Goal: Task Accomplishment & Management: Manage account settings

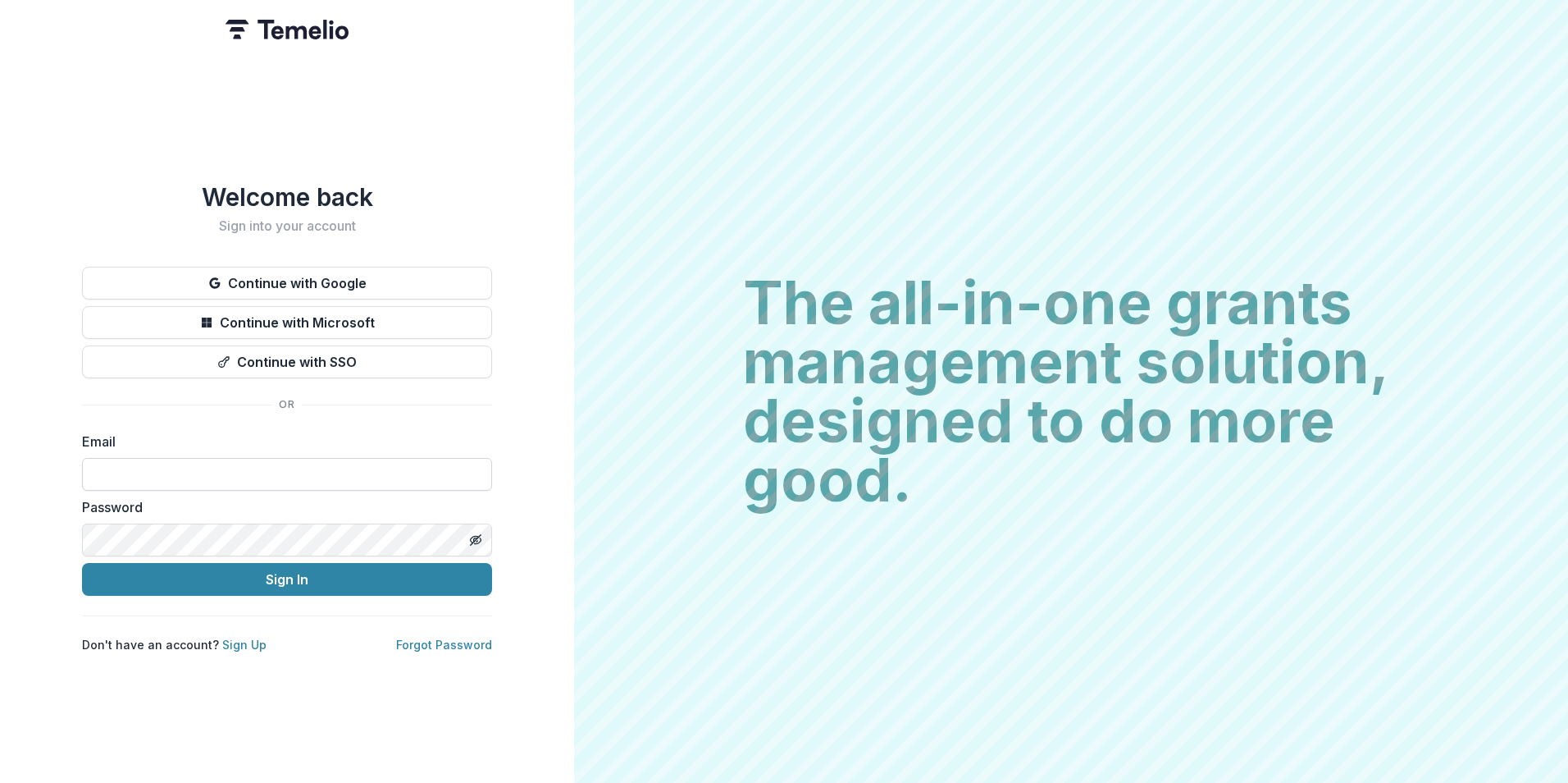
drag, startPoint x: 140, startPoint y: 478, endPoint x: 163, endPoint y: 478, distance: 23.0
click at [142, 478] on input at bounding box center [286, 474] width 410 height 33
type input "**********"
click at [82, 563] on button "Sign In" at bounding box center [286, 579] width 410 height 33
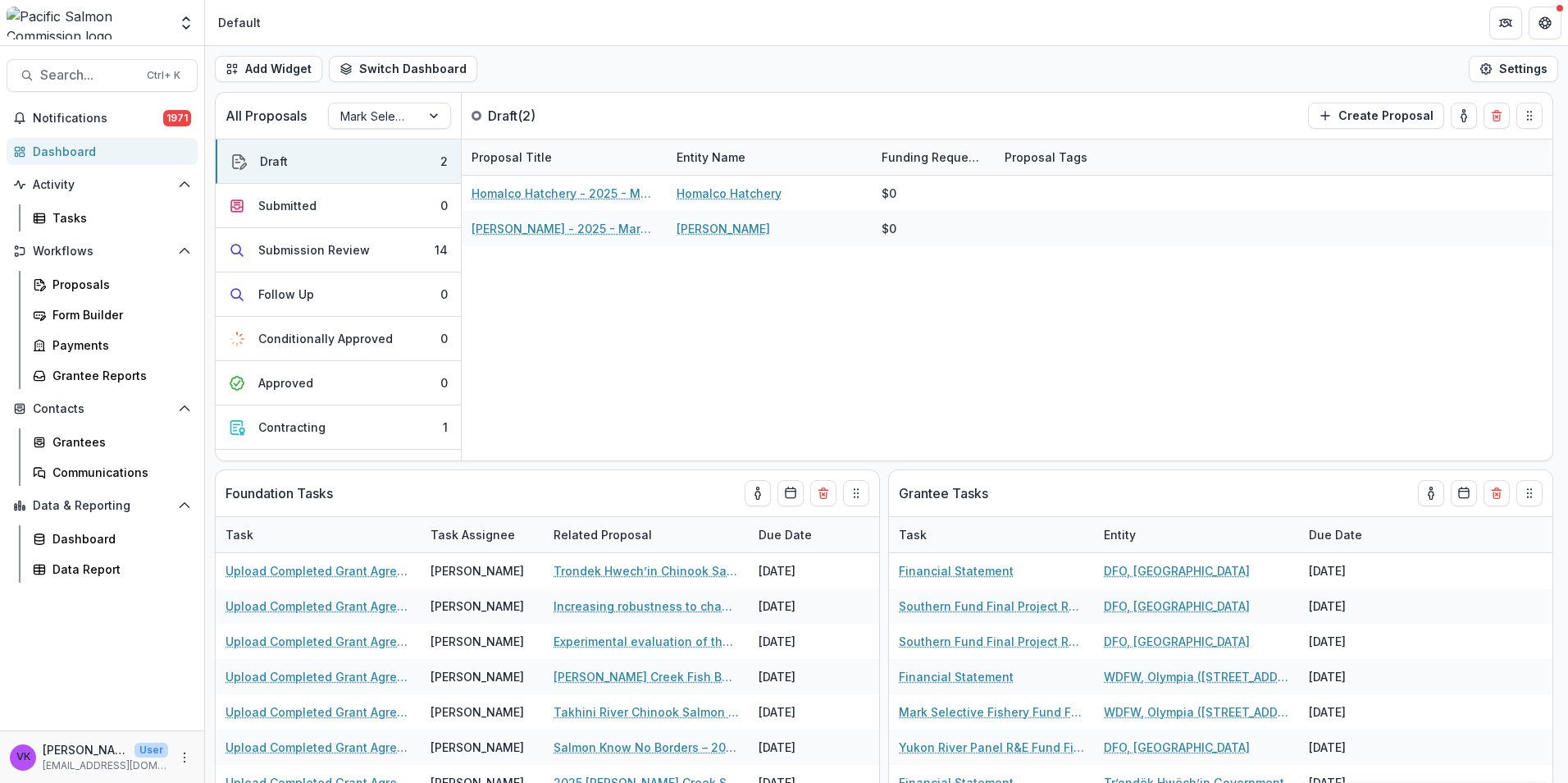
click at [1094, 23] on header "Default" at bounding box center [886, 23] width 1363 height 45
click at [79, 280] on div "Proposals" at bounding box center [118, 284] width 132 height 17
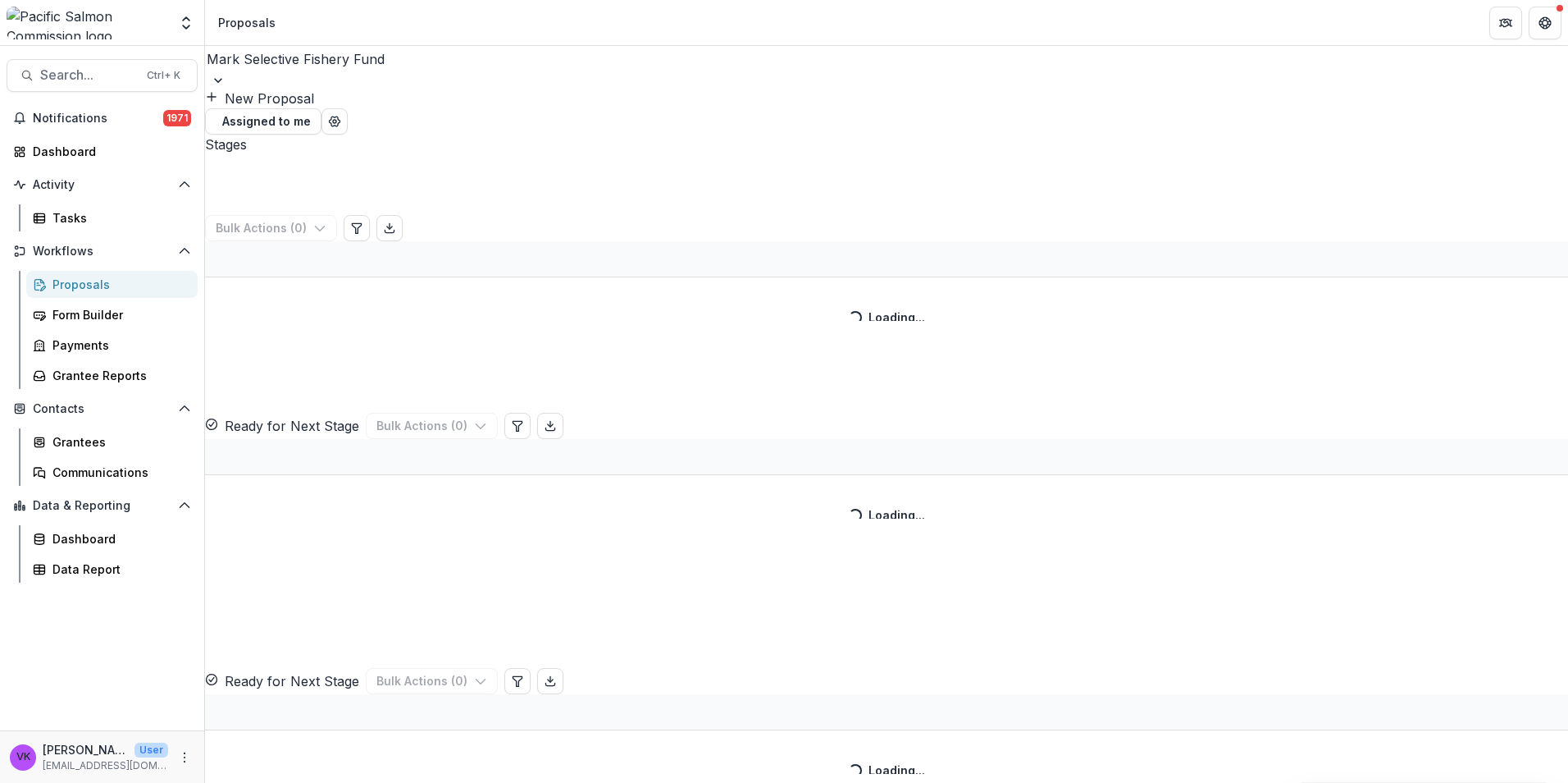
drag, startPoint x: 364, startPoint y: 70, endPoint x: 283, endPoint y: 168, distance: 127.1
click at [364, 72] on div at bounding box center [886, 80] width 1363 height 17
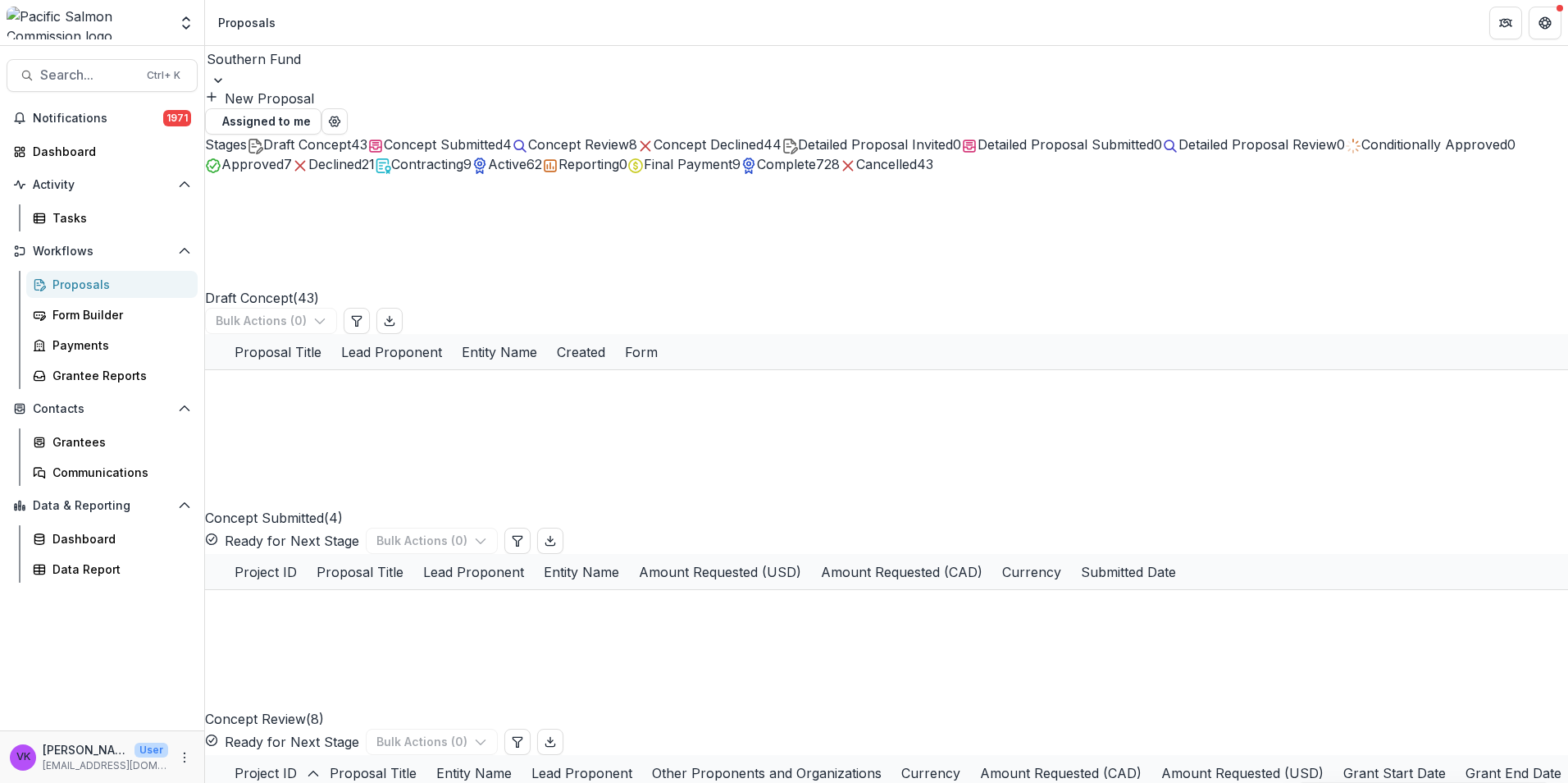
click at [503, 140] on span "Concept Submitted" at bounding box center [443, 144] width 119 height 17
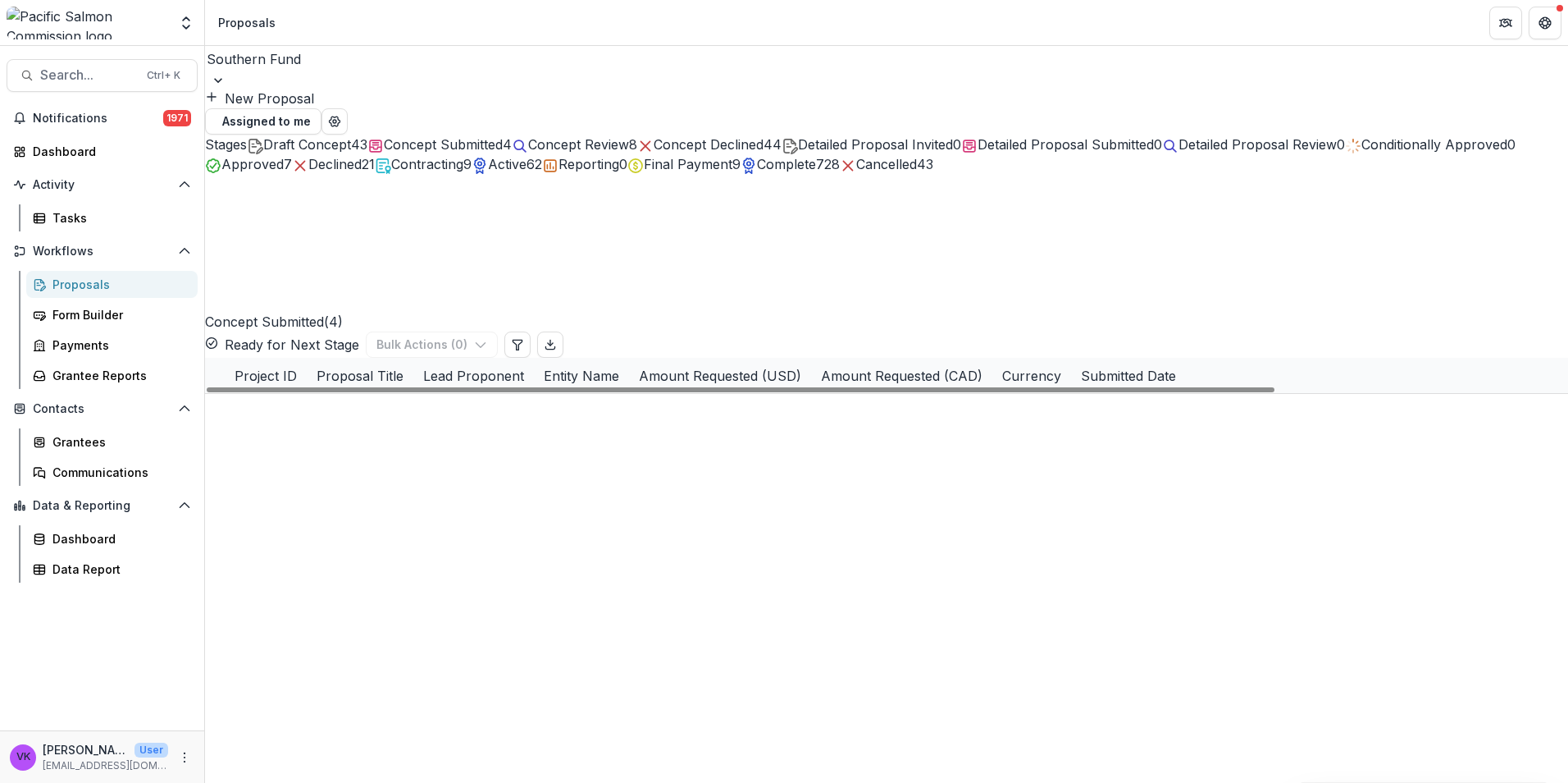
click at [637, 403] on link "Applications of sonar-measured fish length and gillnet CPUE data to estimate ab…" at bounding box center [971, 412] width 936 height 17
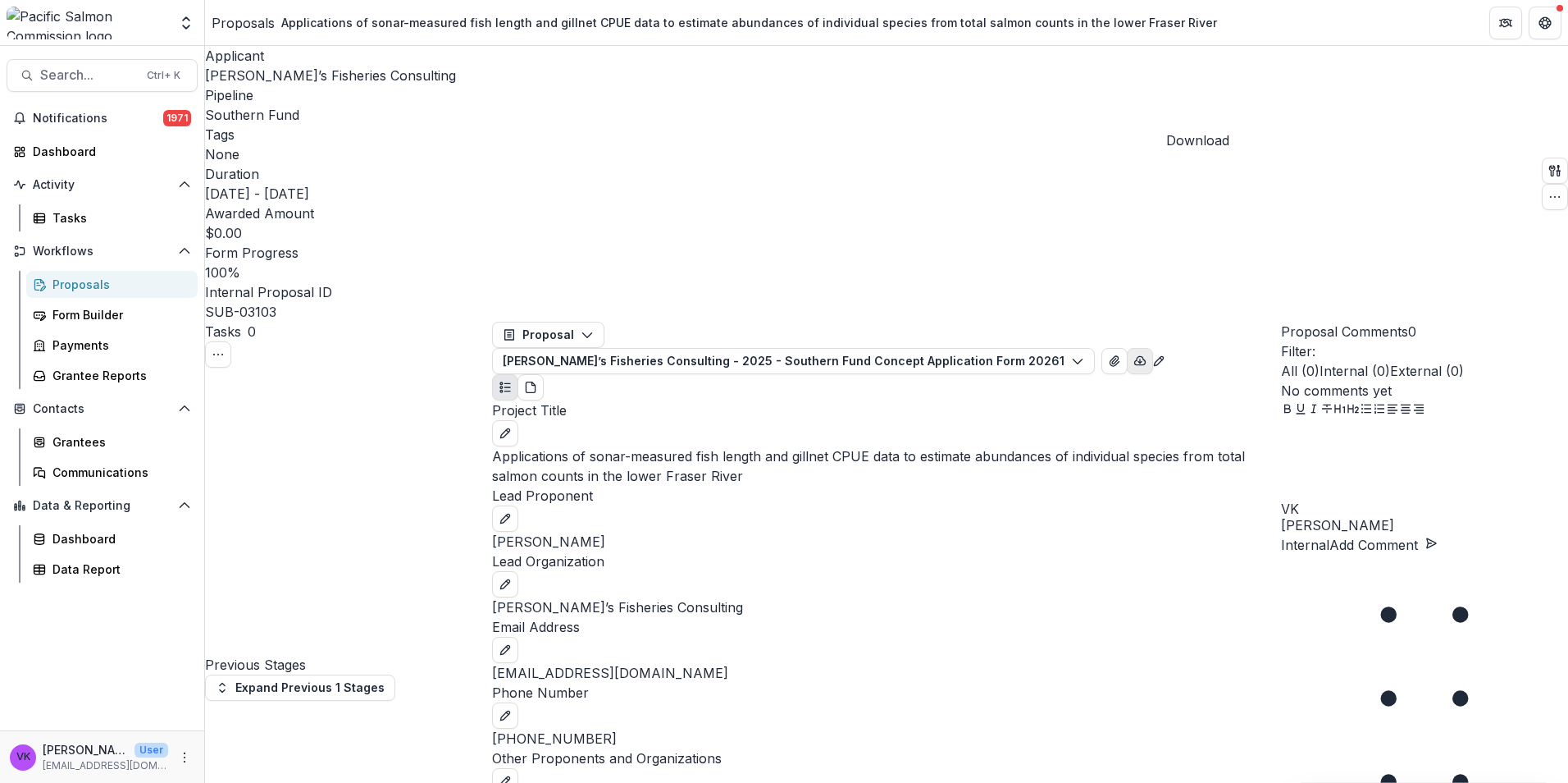
click at [1146, 354] on icon "button" at bounding box center [1139, 360] width 13 height 13
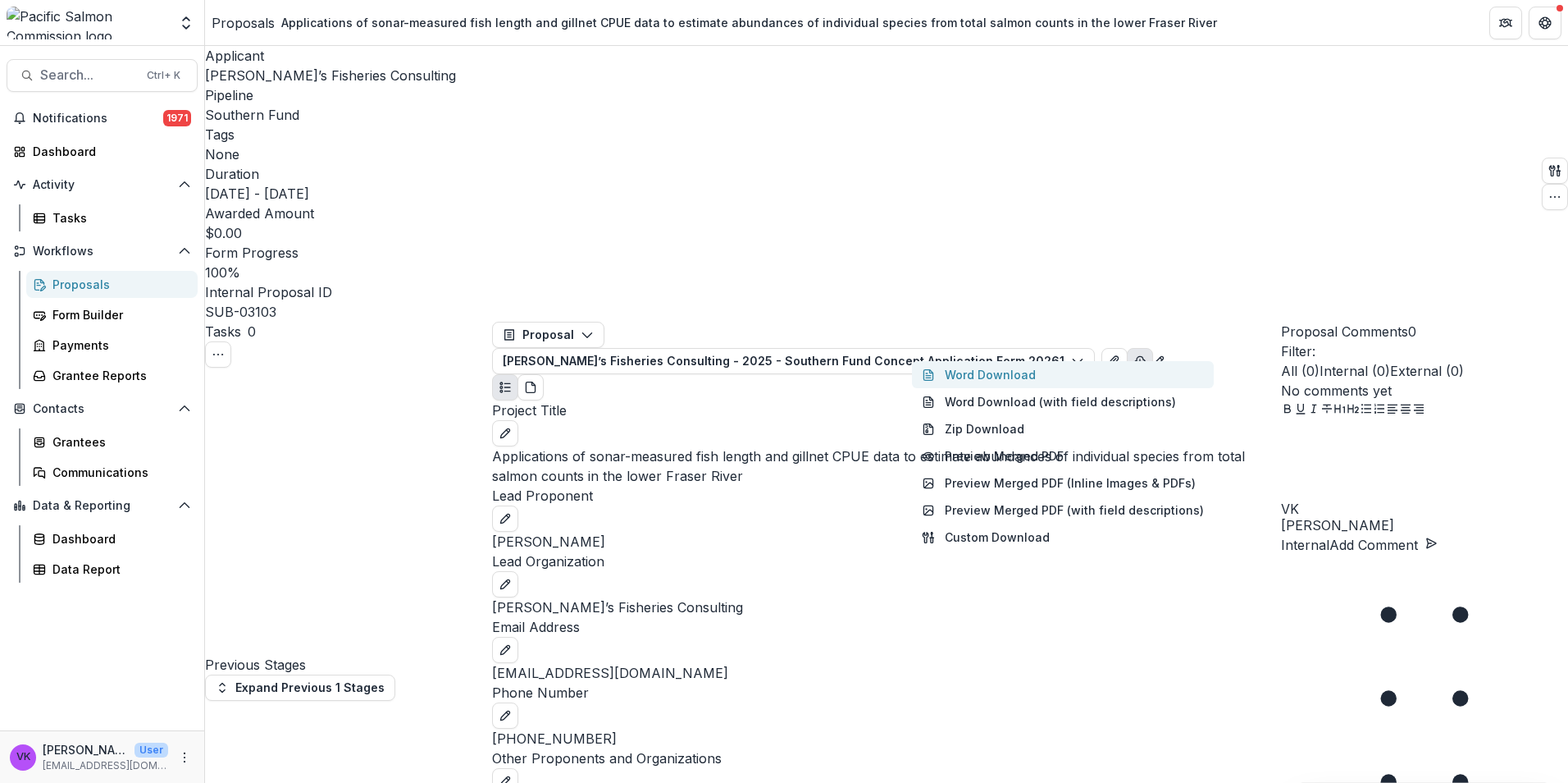
click at [1005, 361] on button "Word Download" at bounding box center [1062, 374] width 302 height 27
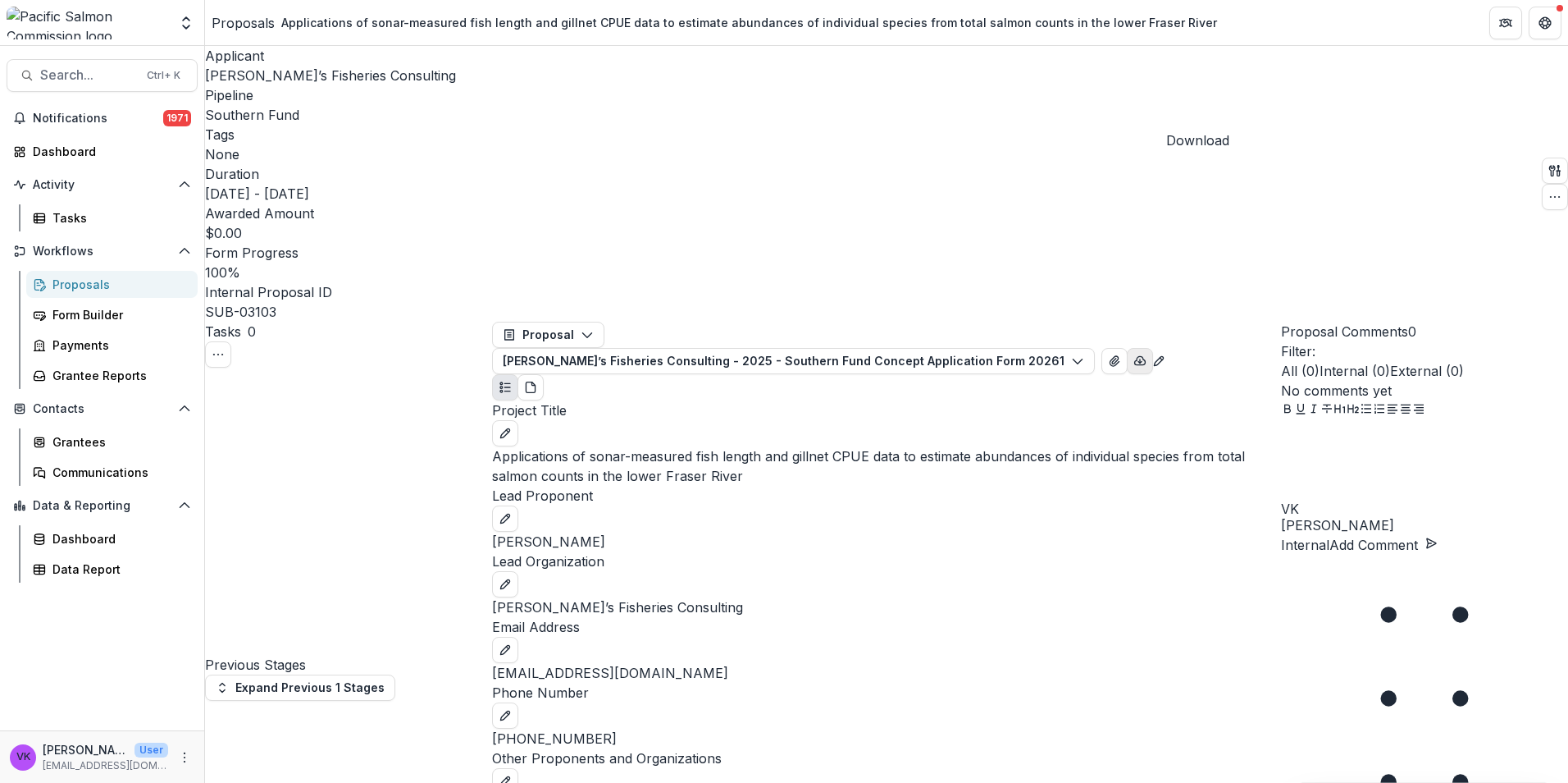
click at [1145, 356] on icon "button" at bounding box center [1140, 359] width 10 height 8
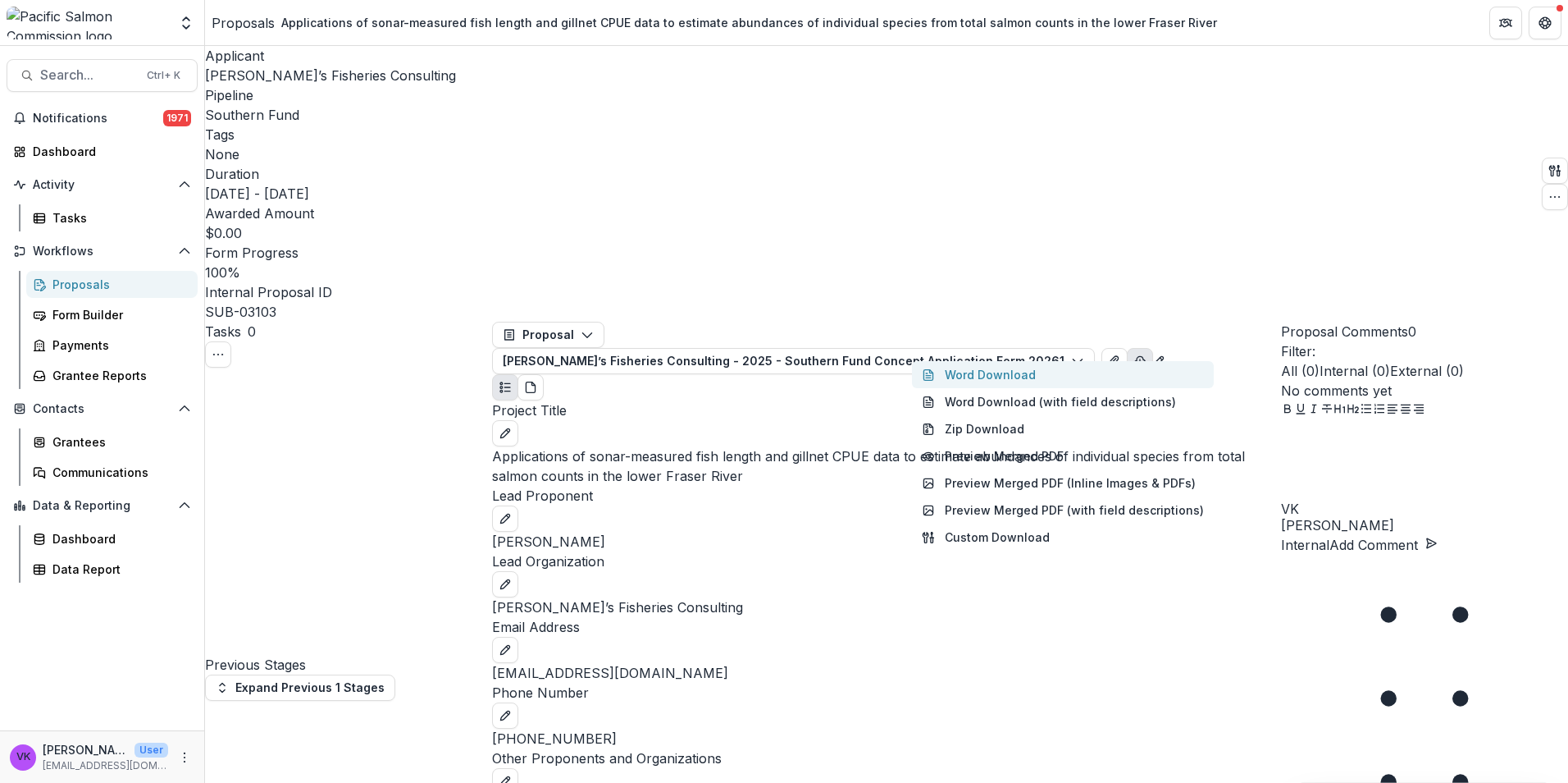
click at [992, 361] on button "Word Download" at bounding box center [1062, 374] width 302 height 27
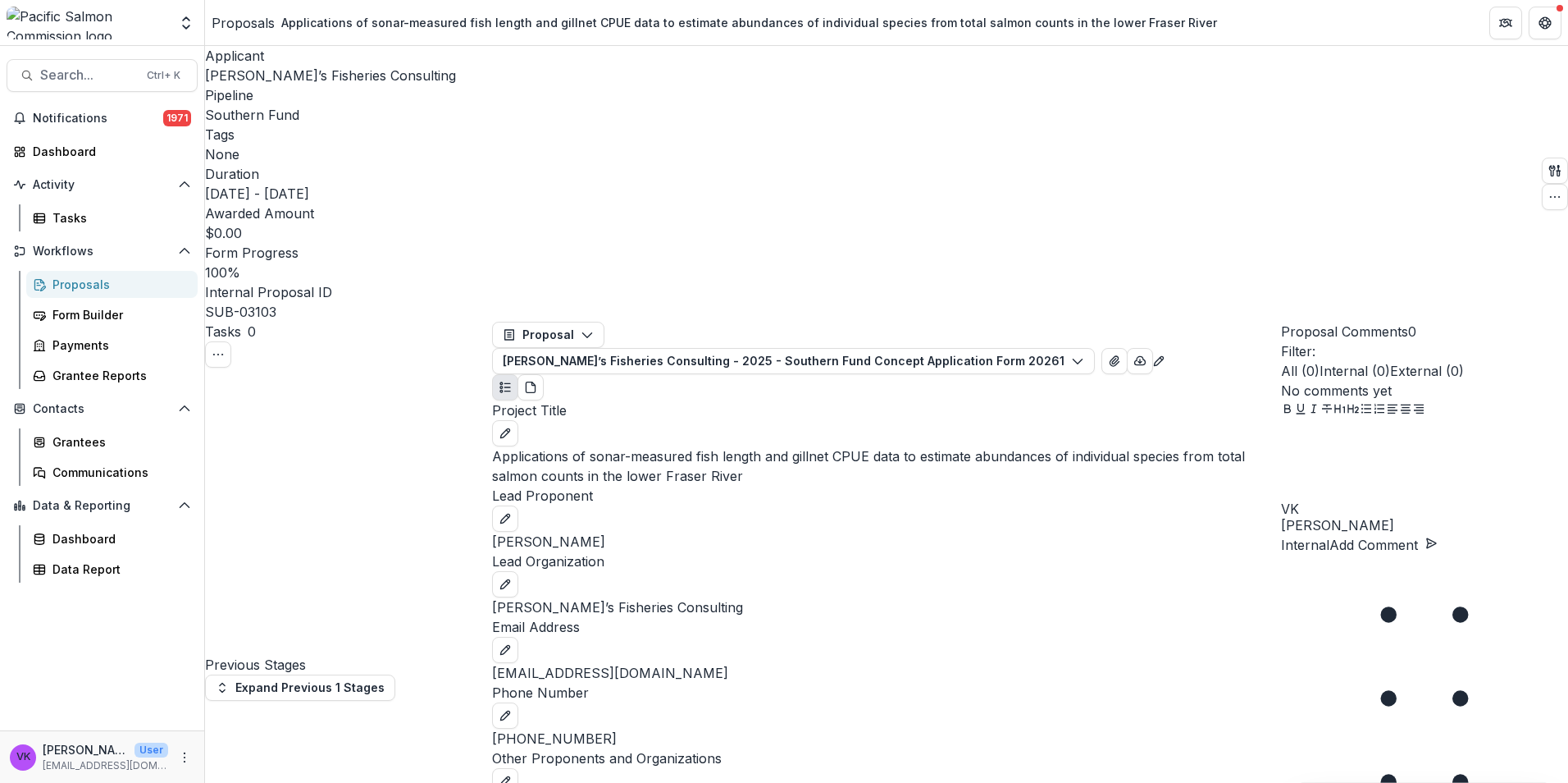
drag, startPoint x: 1171, startPoint y: 179, endPoint x: 1020, endPoint y: 438, distance: 299.8
click at [965, 617] on div "Email Address" at bounding box center [886, 639] width 789 height 46
select select "**********"
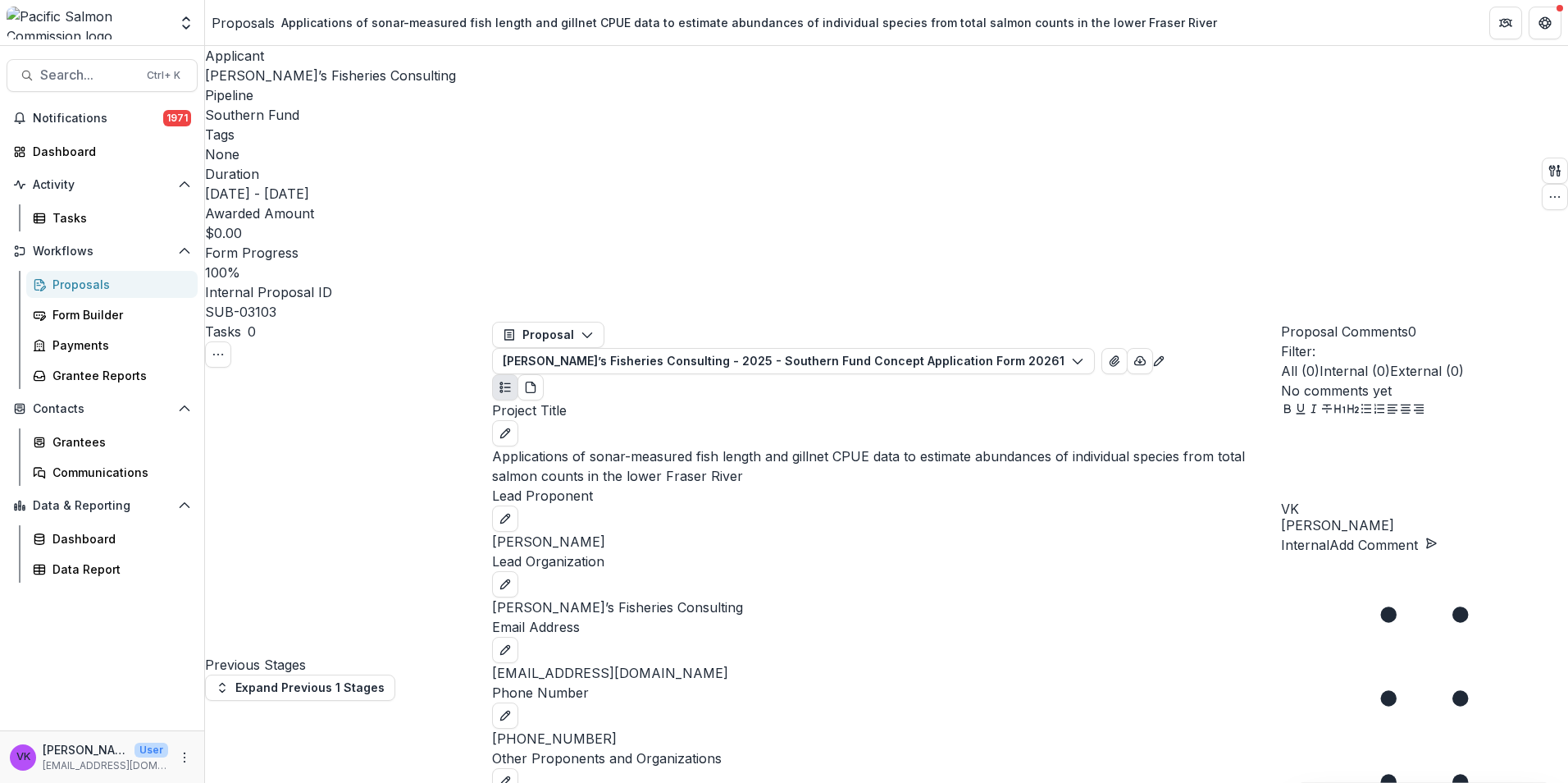
type input "**********"
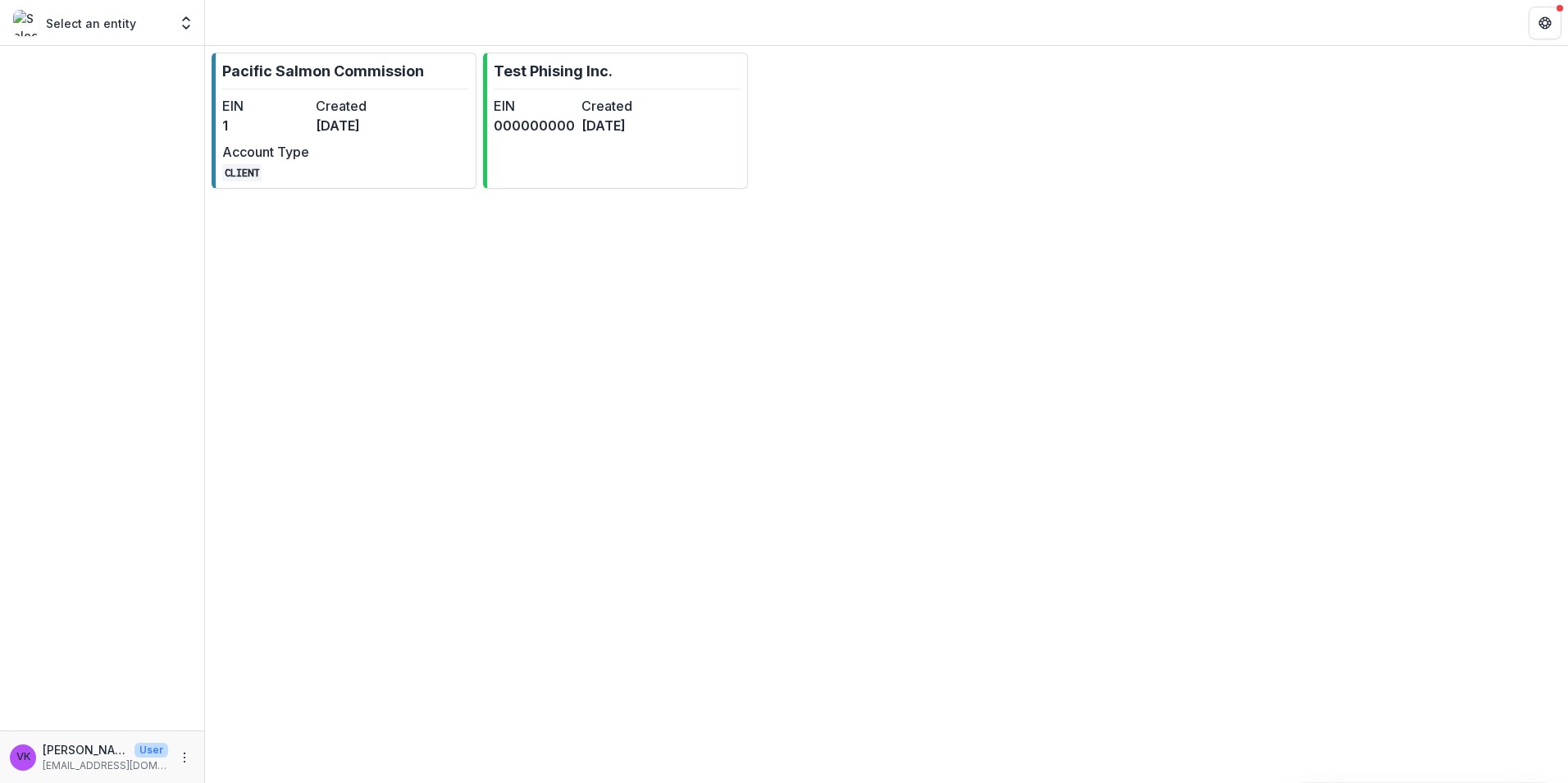
drag, startPoint x: 317, startPoint y: 67, endPoint x: 396, endPoint y: 100, distance: 85.6
click at [317, 67] on p "Pacific Salmon Commission" at bounding box center [324, 70] width 202 height 22
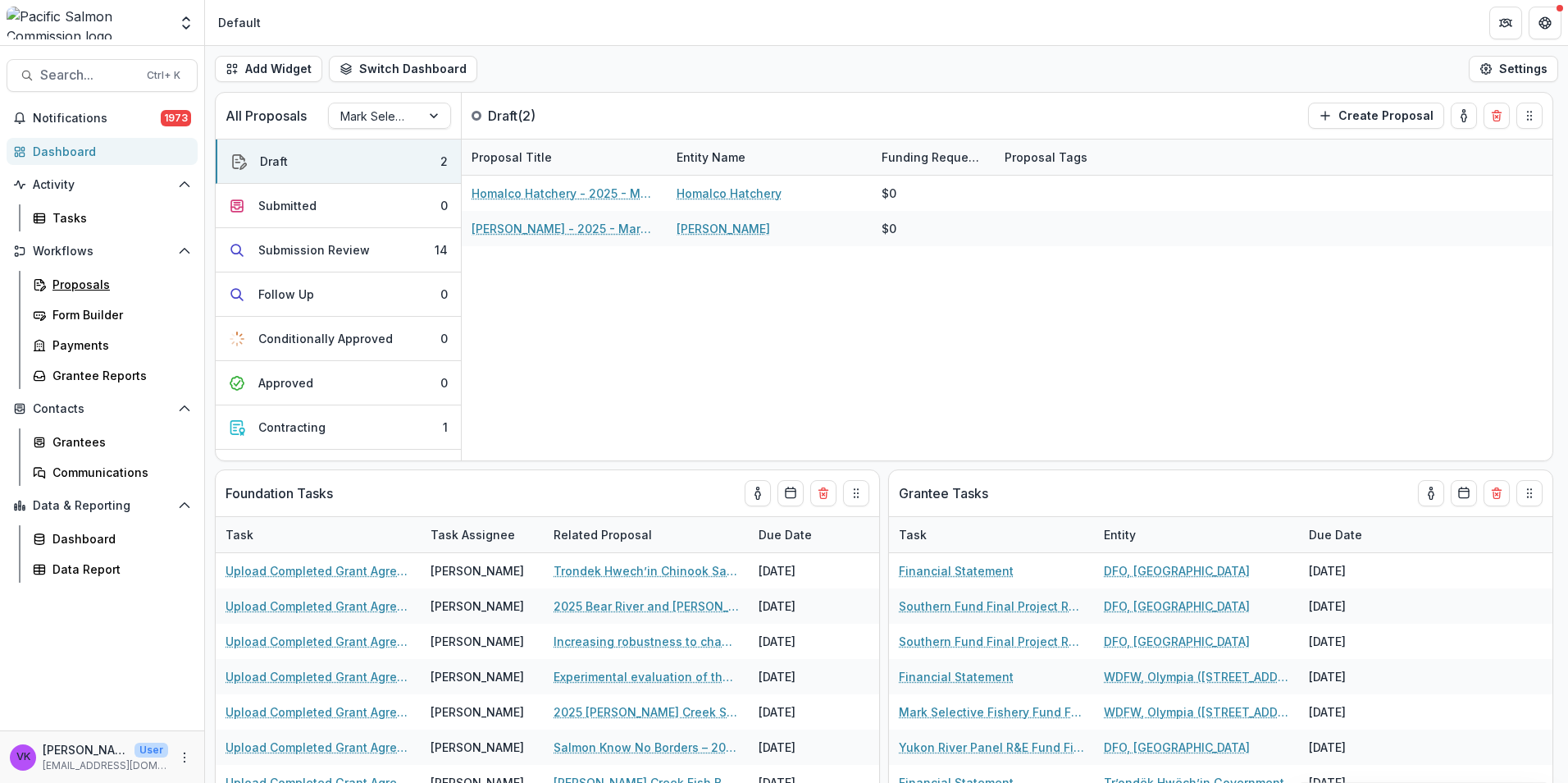
drag, startPoint x: 85, startPoint y: 290, endPoint x: 183, endPoint y: 330, distance: 105.8
click at [85, 289] on div "Proposals" at bounding box center [118, 284] width 132 height 17
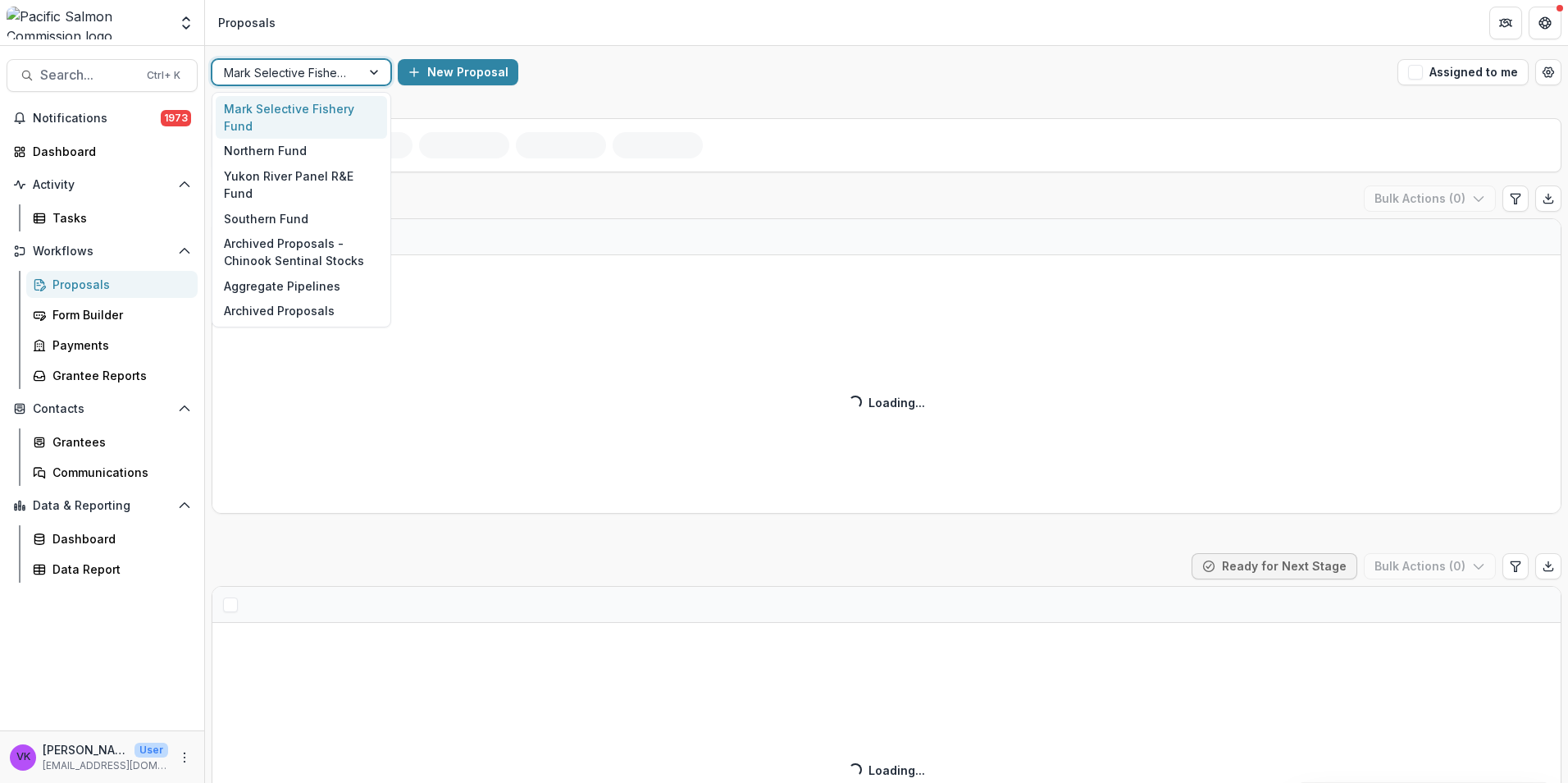
click at [366, 72] on div at bounding box center [376, 72] width 30 height 24
click at [284, 206] on div "Southern Fund" at bounding box center [301, 218] width 171 height 25
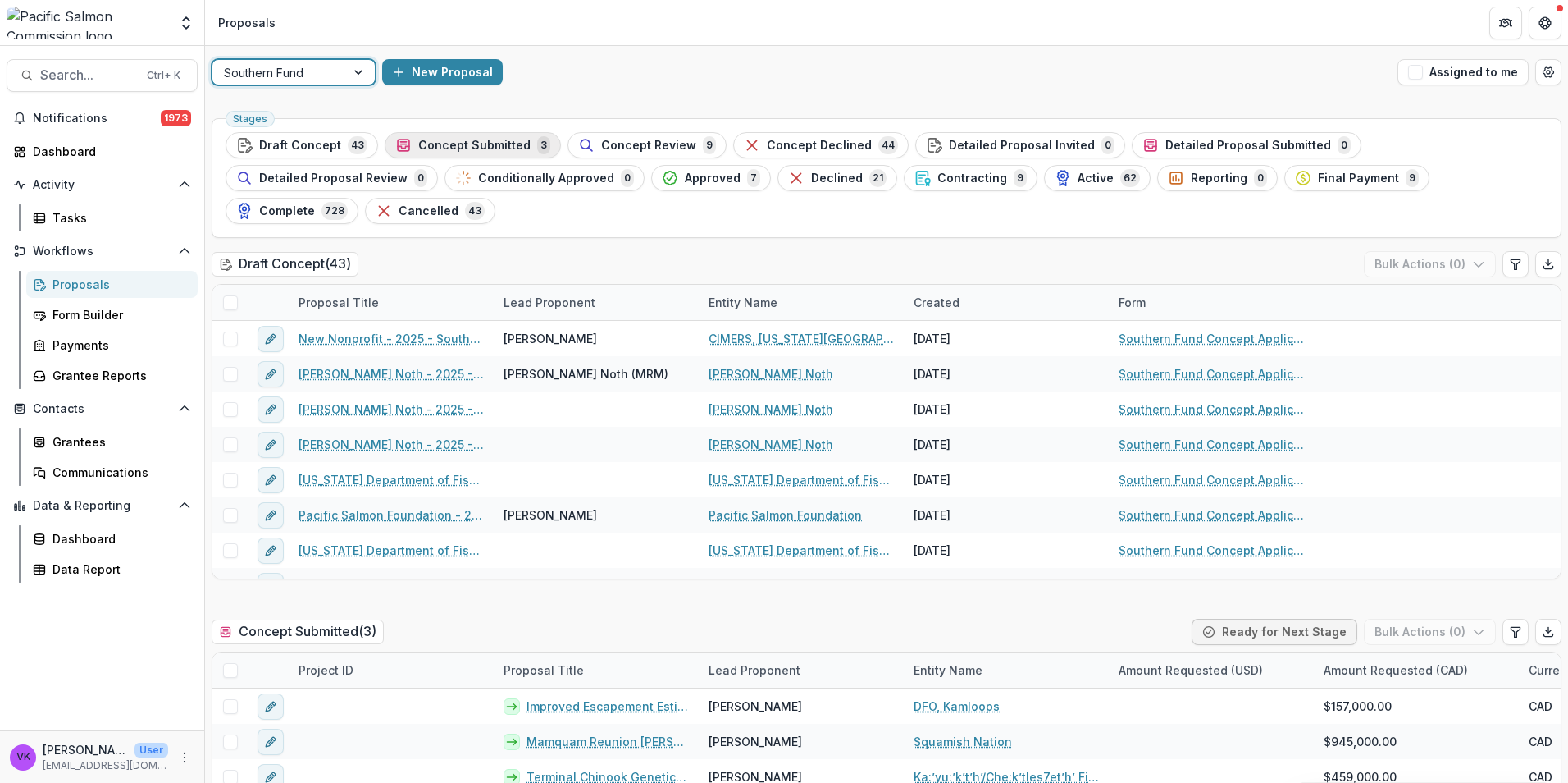
click at [440, 151] on span "Concept Submitted" at bounding box center [474, 145] width 112 height 14
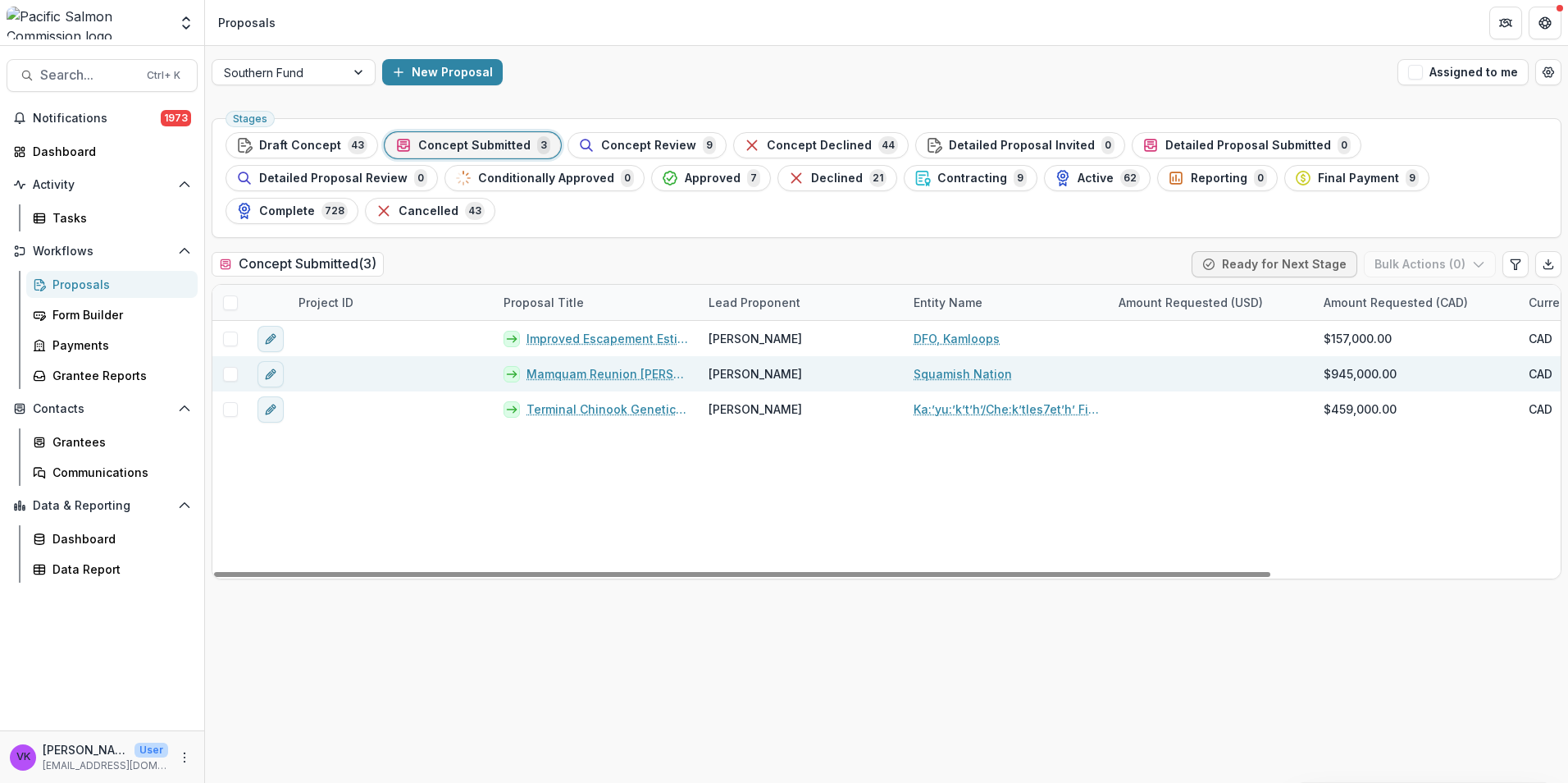
click at [643, 365] on link "Mamquam Reunion [PERSON_NAME] Intake Project" at bounding box center [607, 374] width 163 height 17
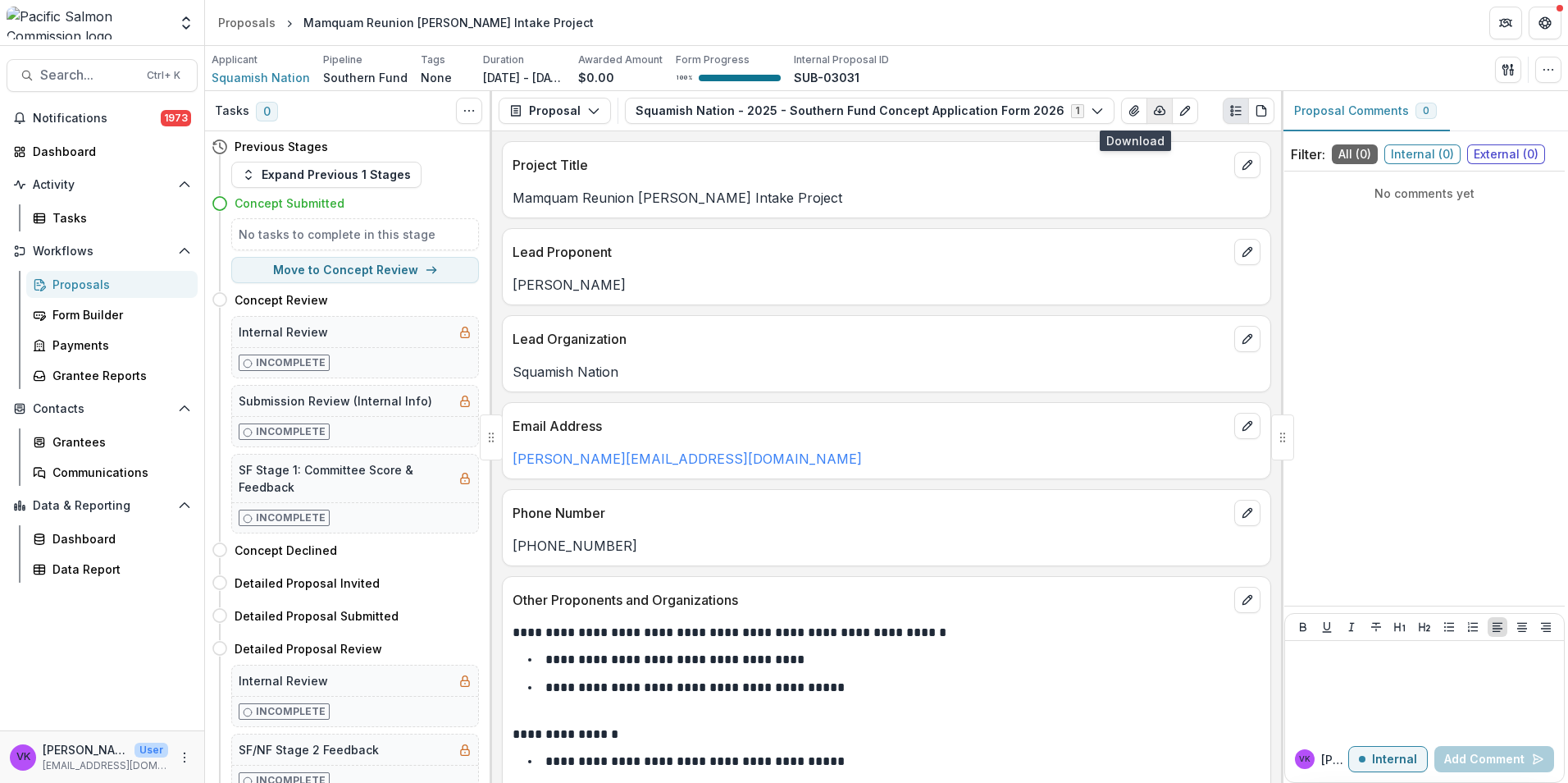
click at [1153, 110] on icon "button" at bounding box center [1159, 110] width 13 height 13
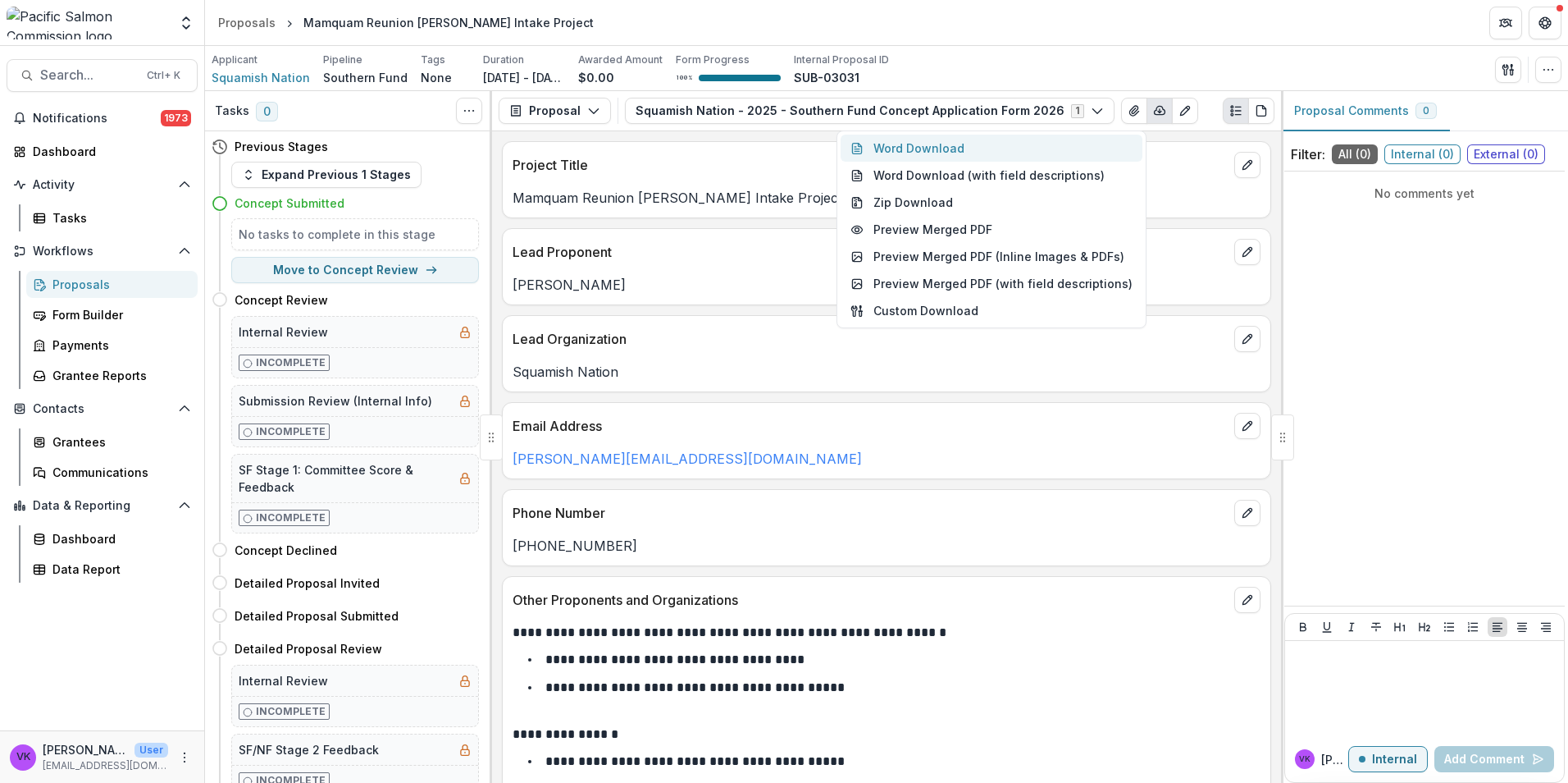
click at [944, 151] on button "Word Download" at bounding box center [991, 148] width 302 height 27
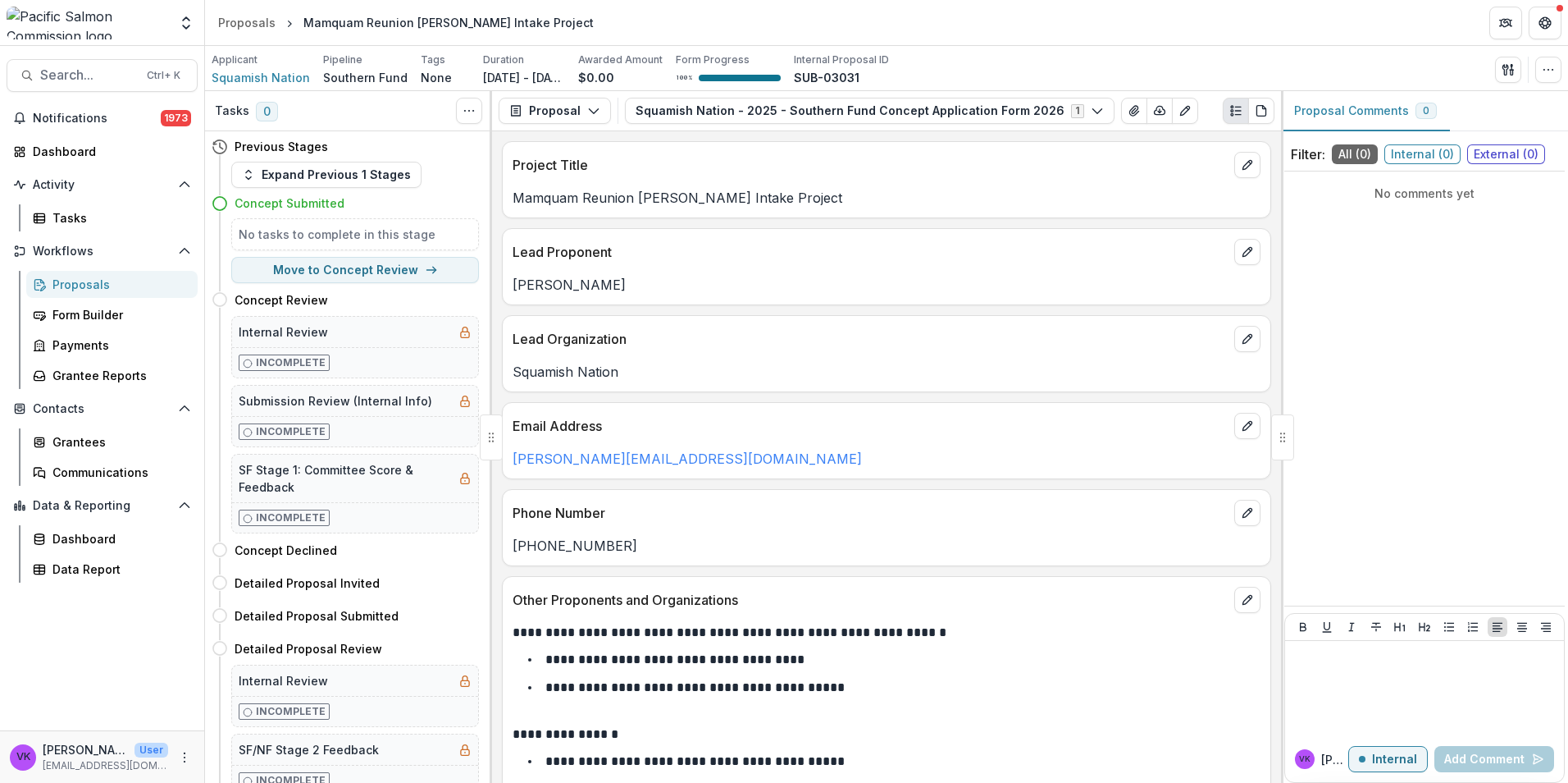
click at [957, 65] on div "Applicant Squamish Nation Pipeline Southern Fund Tags None All tags Duration [D…" at bounding box center [886, 69] width 1350 height 34
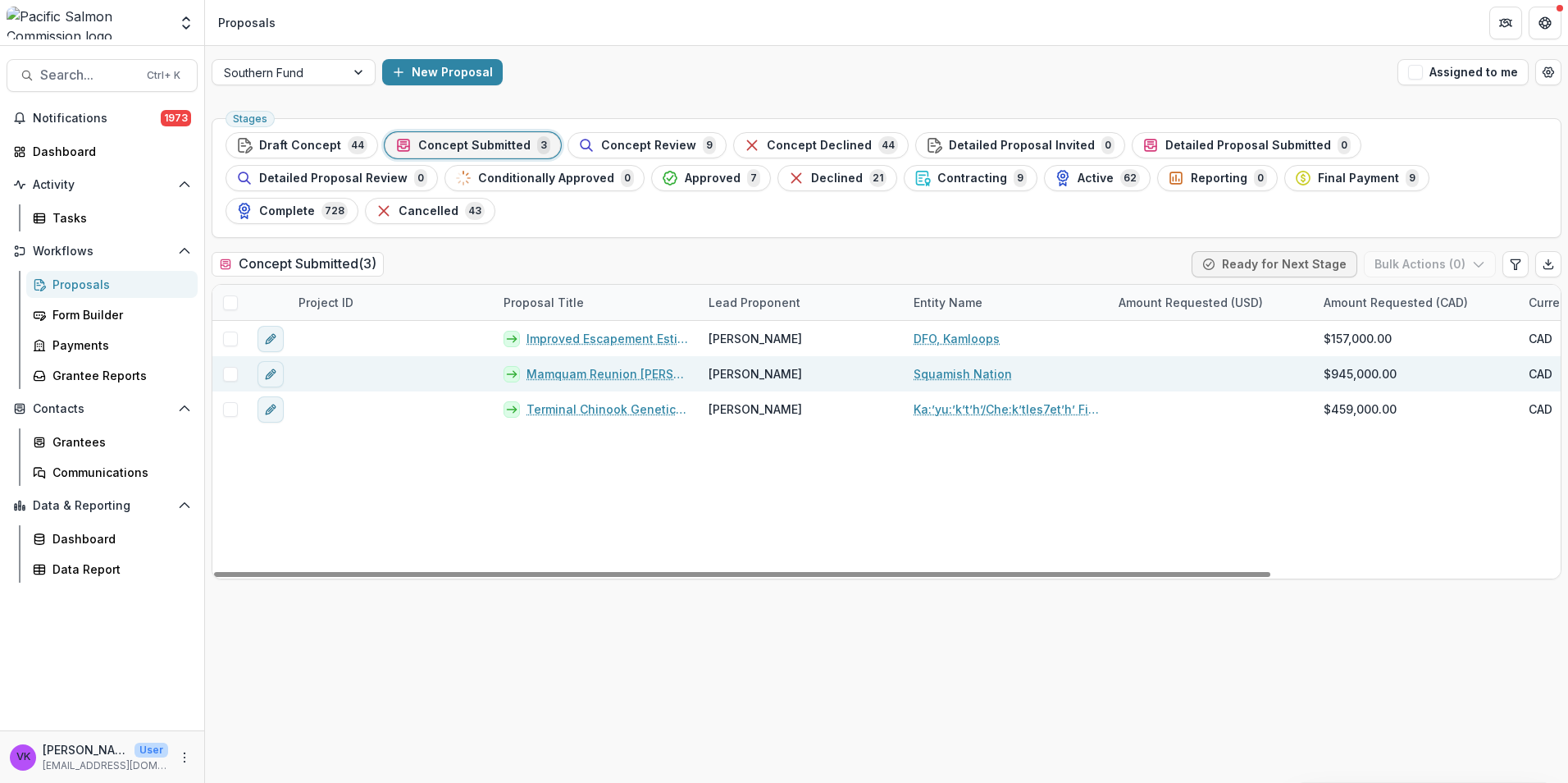
click at [580, 365] on link "Mamquam Reunion [PERSON_NAME] Intake Project" at bounding box center [607, 374] width 163 height 17
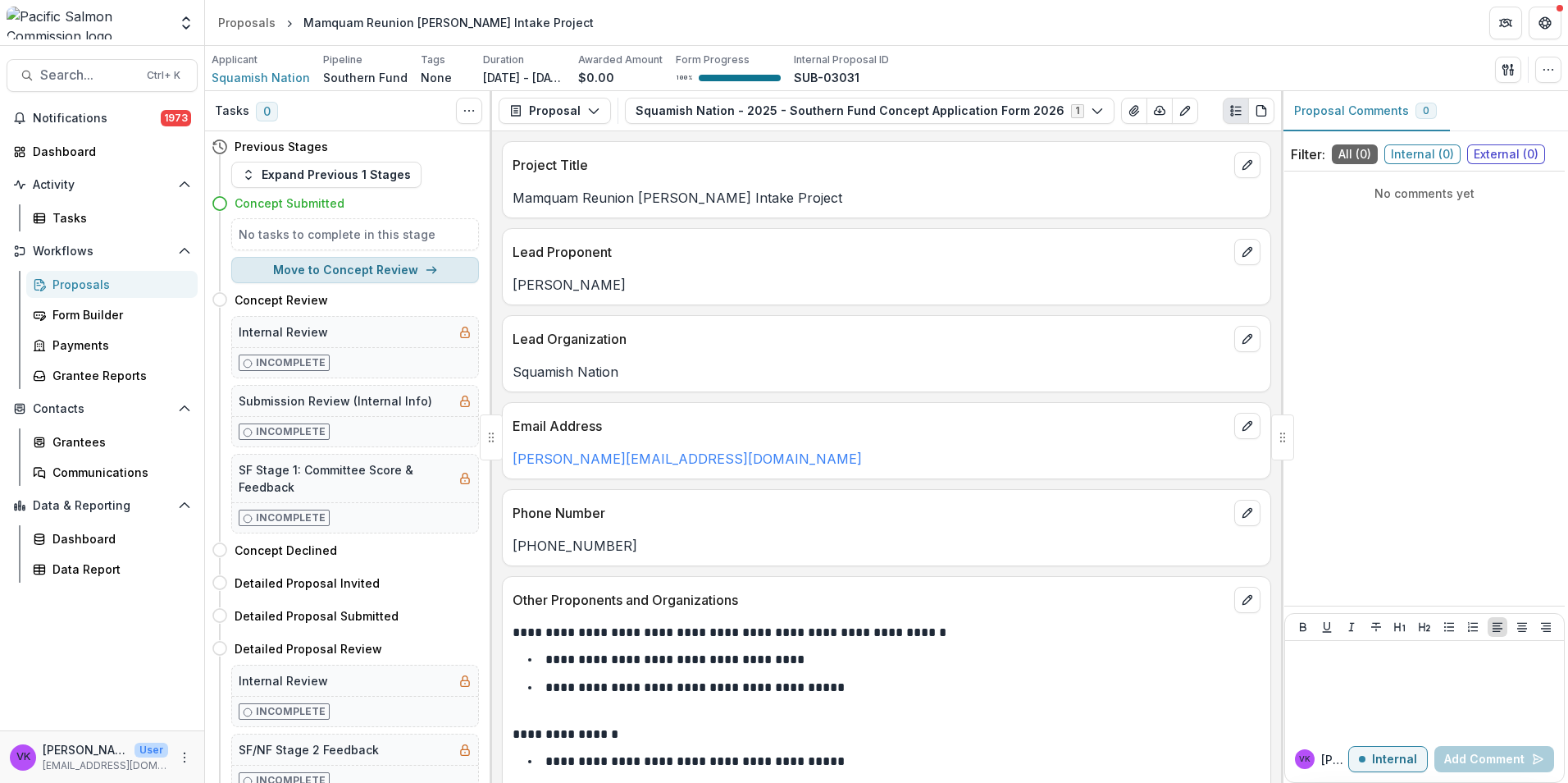
click at [337, 269] on button "Move to Concept Review" at bounding box center [355, 270] width 248 height 26
select select "**********"
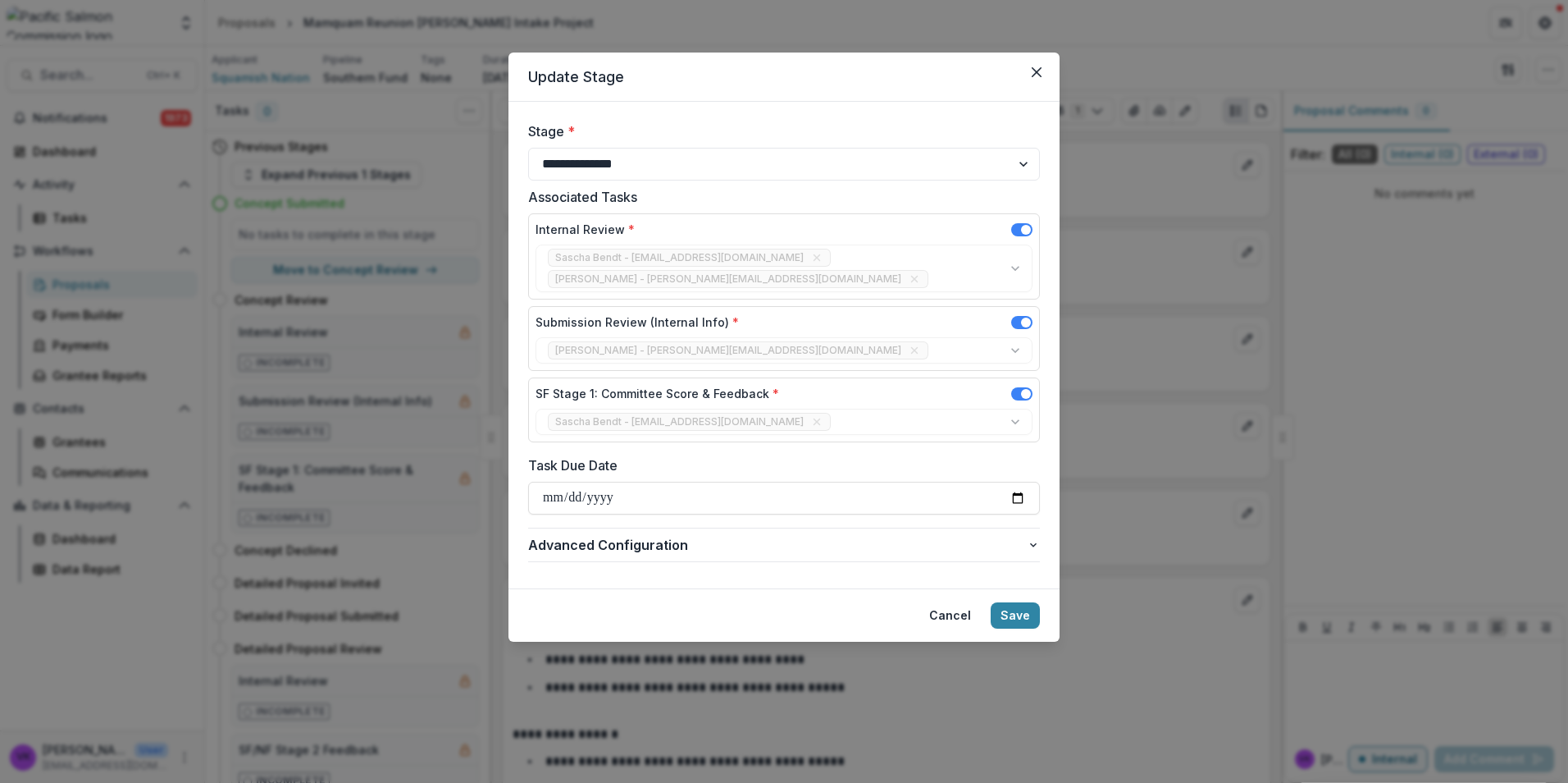
drag, startPoint x: 1013, startPoint y: 596, endPoint x: 1058, endPoint y: 606, distance: 46.1
click at [1013, 602] on button "Save" at bounding box center [1015, 615] width 50 height 26
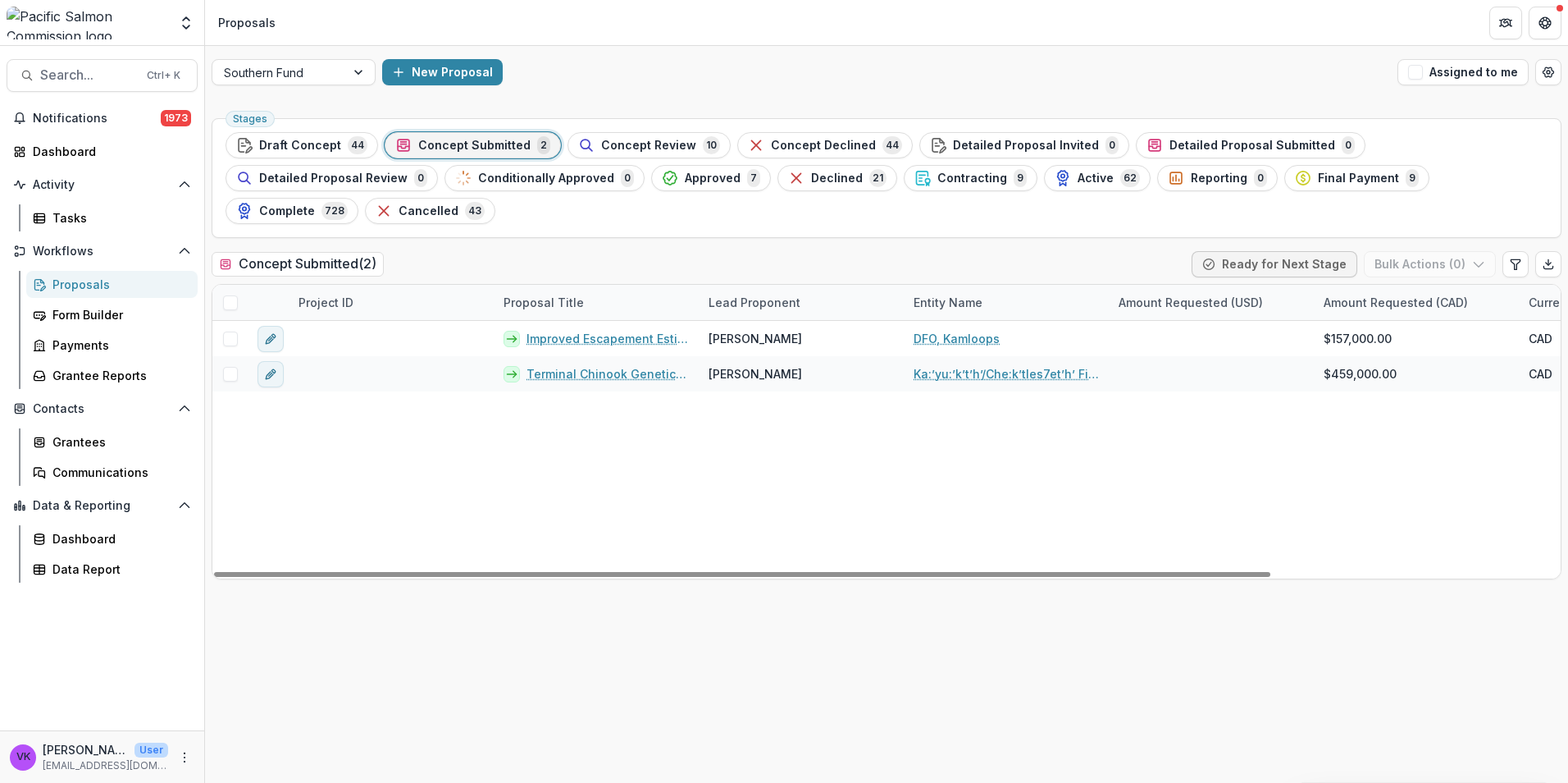
click at [631, 144] on span "Concept Review" at bounding box center [648, 145] width 95 height 14
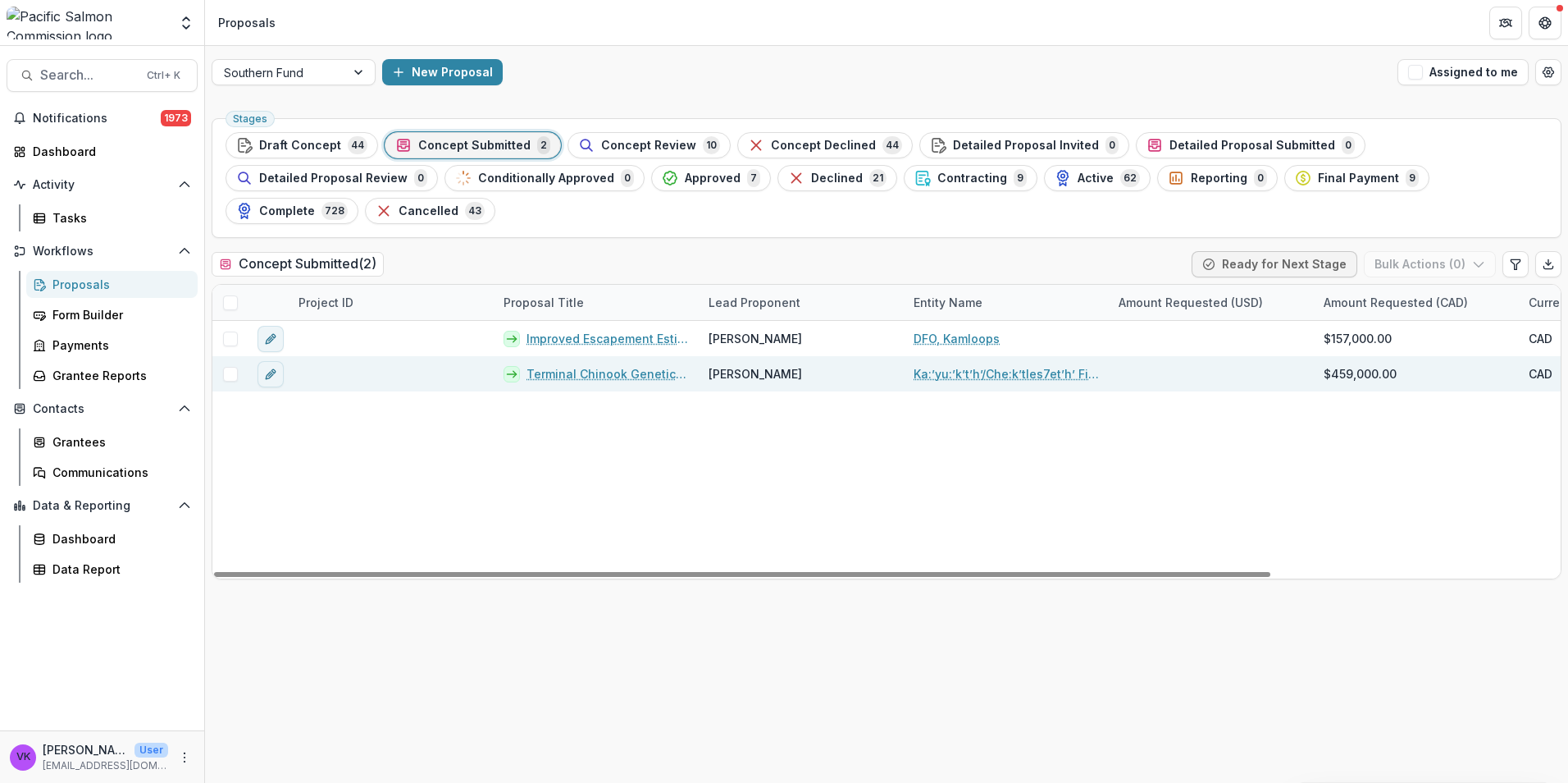
click at [596, 365] on link "Terminal Chinook Genetic Stock Identification to Support Indigenous Food Sovere…" at bounding box center [607, 374] width 163 height 17
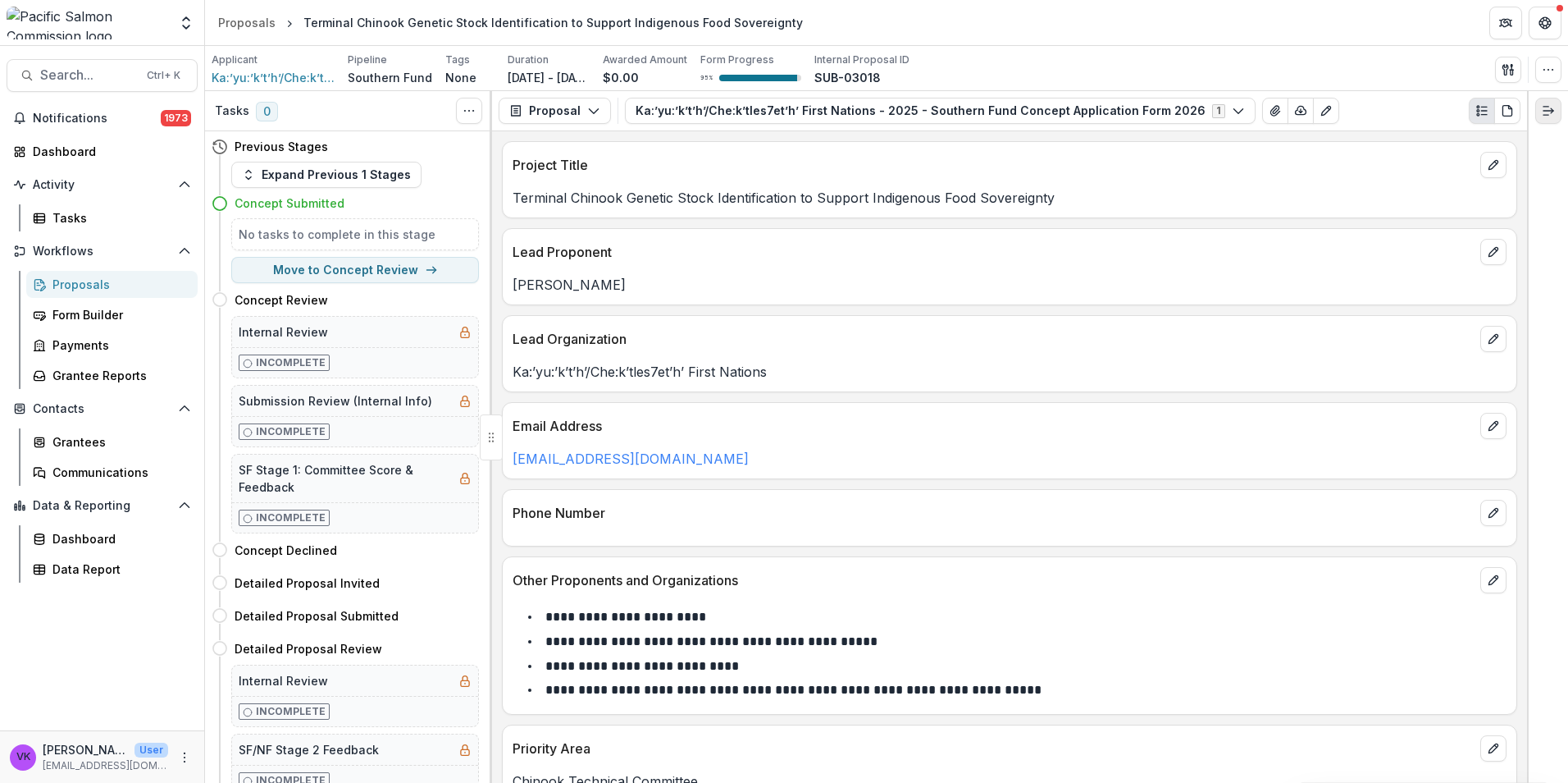
click at [1544, 117] on icon "Expand right" at bounding box center [1548, 110] width 13 height 13
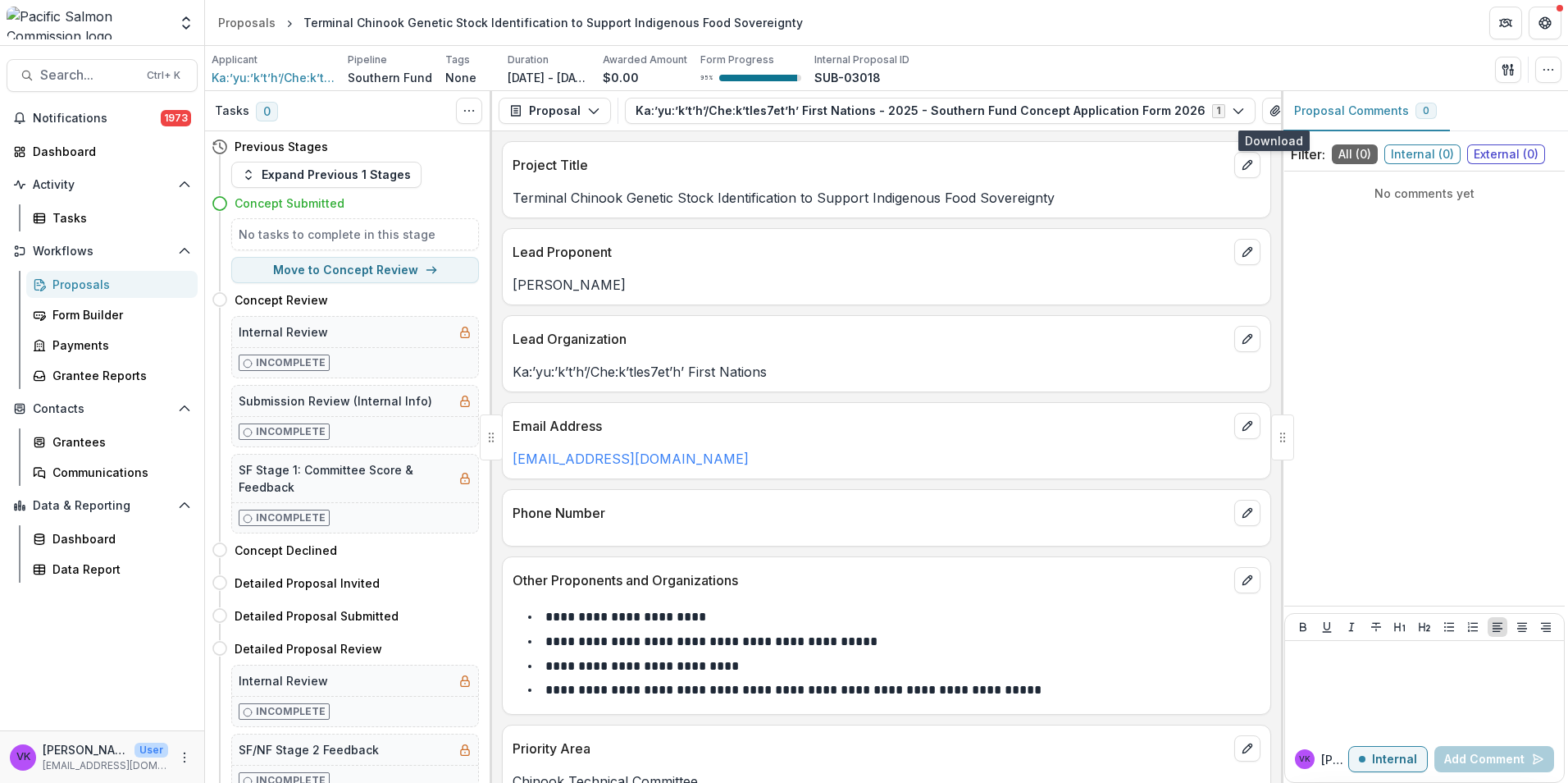
click at [1294, 108] on icon "button" at bounding box center [1300, 110] width 13 height 13
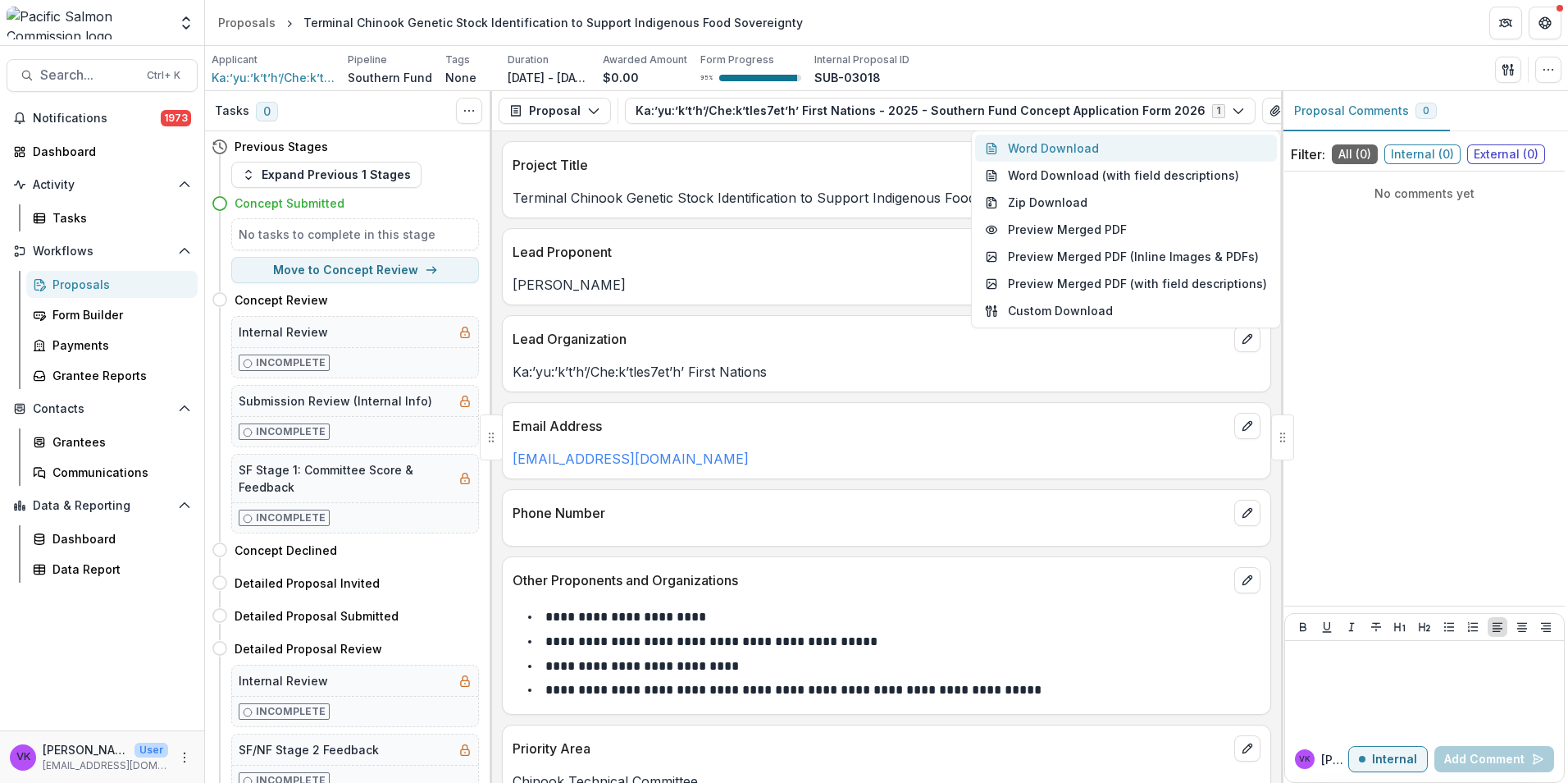
click at [1084, 151] on button "Word Download" at bounding box center [1125, 148] width 302 height 27
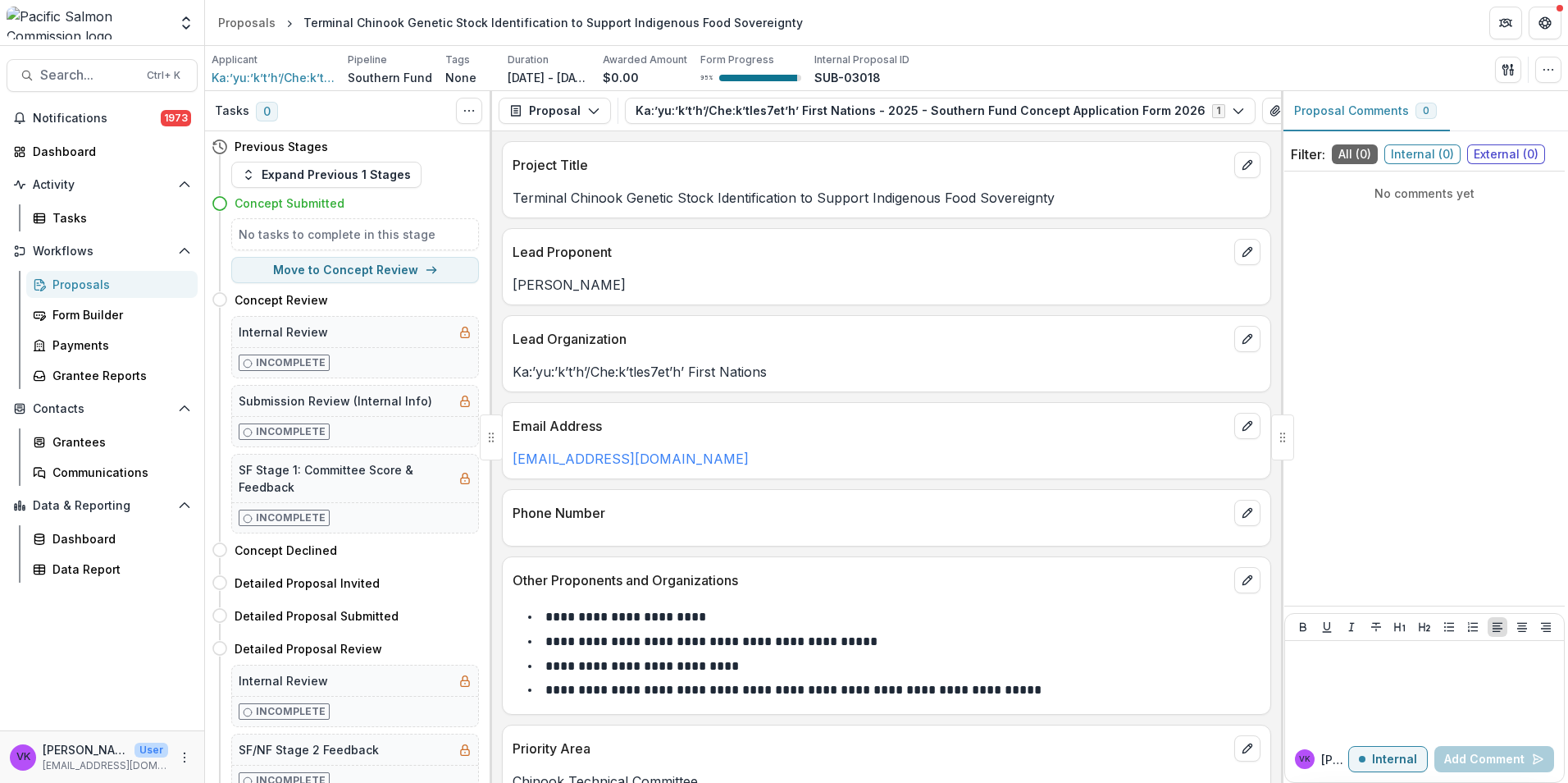
click at [991, 262] on p "Lead Proponent" at bounding box center [870, 251] width 715 height 20
click at [611, 533] on div at bounding box center [886, 530] width 768 height 10
click at [642, 509] on p "Phone Number" at bounding box center [870, 512] width 715 height 20
click at [1245, 510] on icon "edit" at bounding box center [1247, 512] width 13 height 13
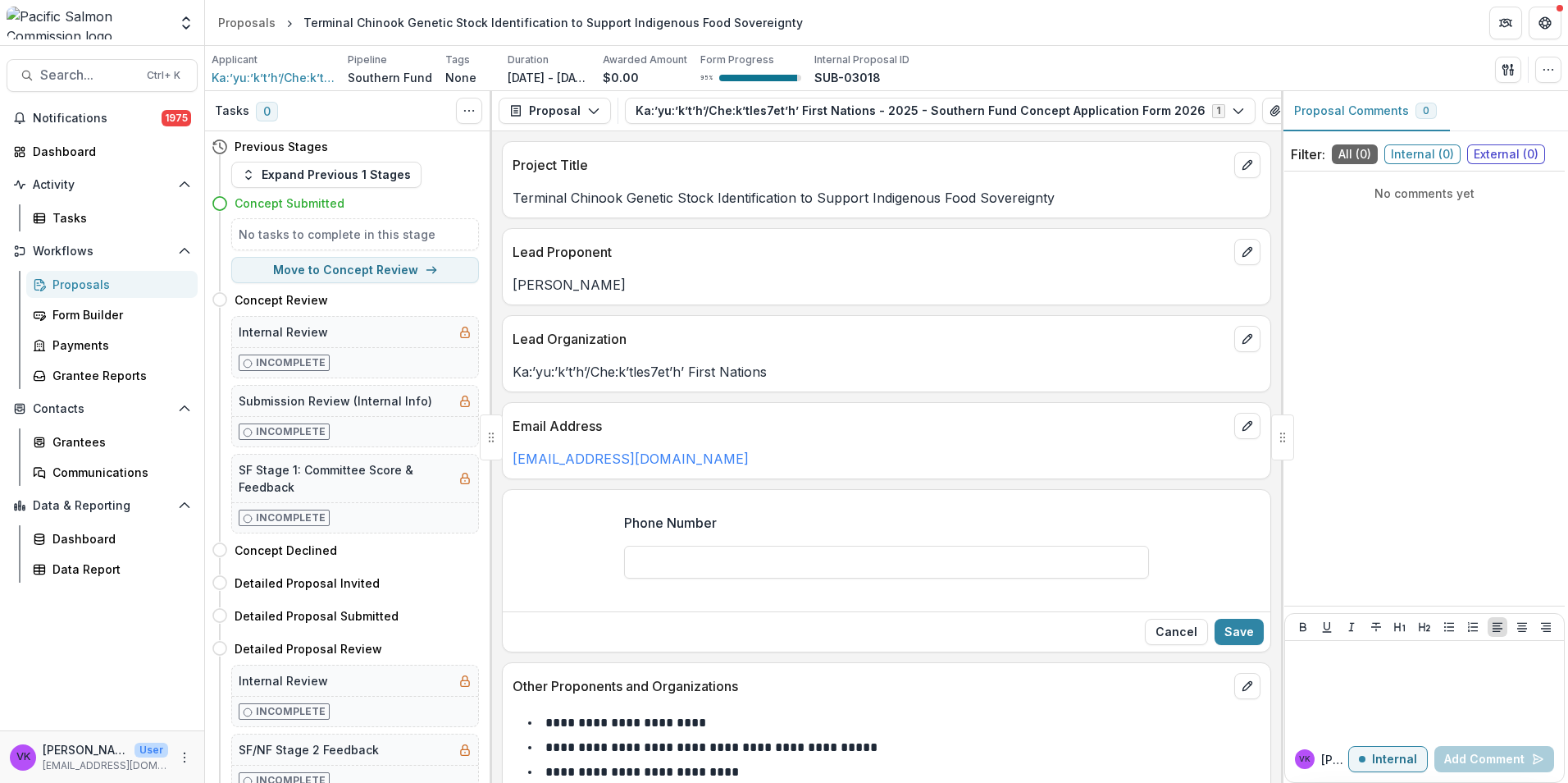
click at [692, 556] on input "Phone Number" at bounding box center [886, 562] width 524 height 33
paste input "**********"
type input "**********"
click at [1230, 627] on button "Save" at bounding box center [1238, 632] width 50 height 26
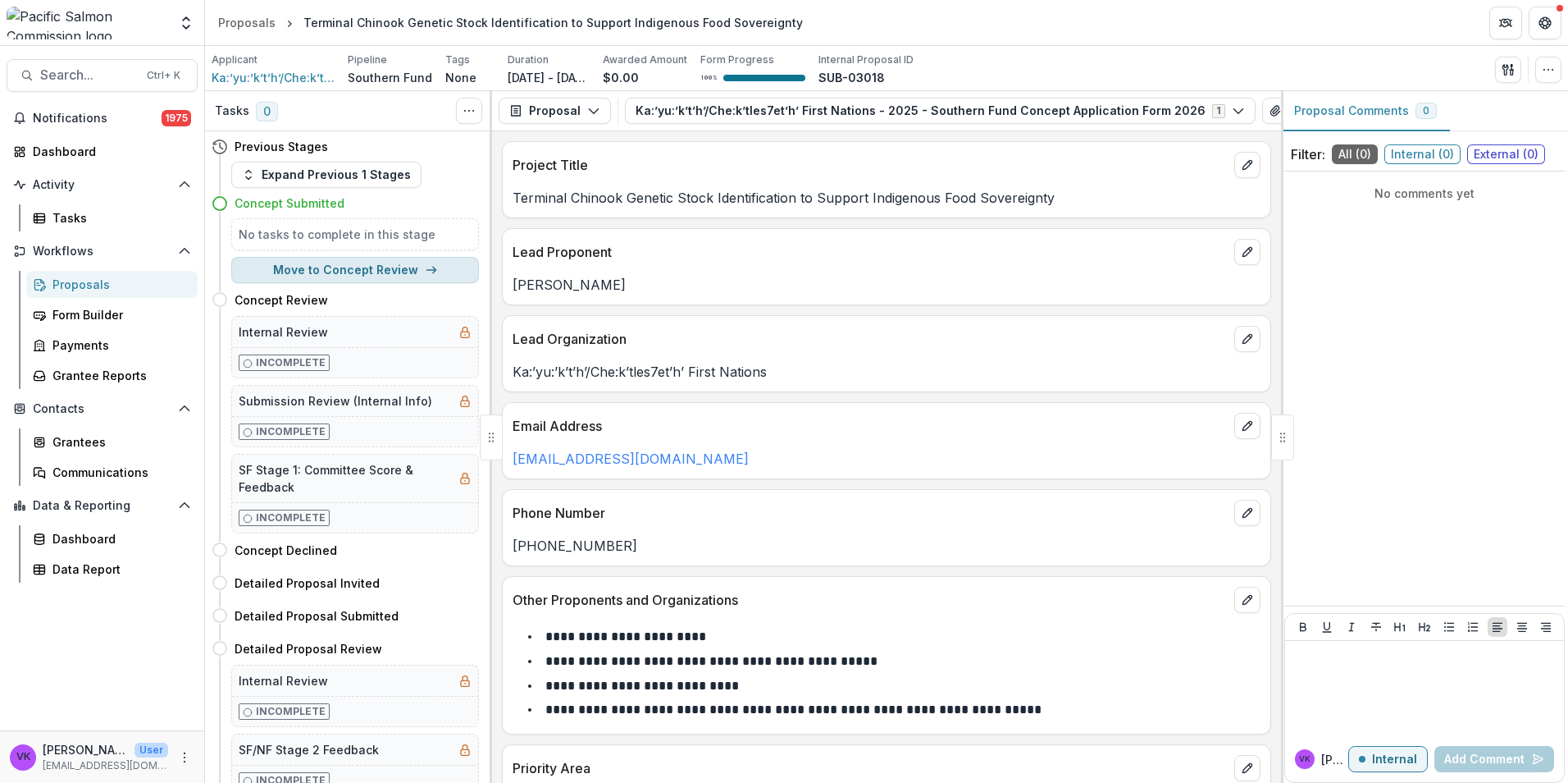
click at [344, 273] on button "Move to Concept Review" at bounding box center [355, 270] width 248 height 26
select select "**********"
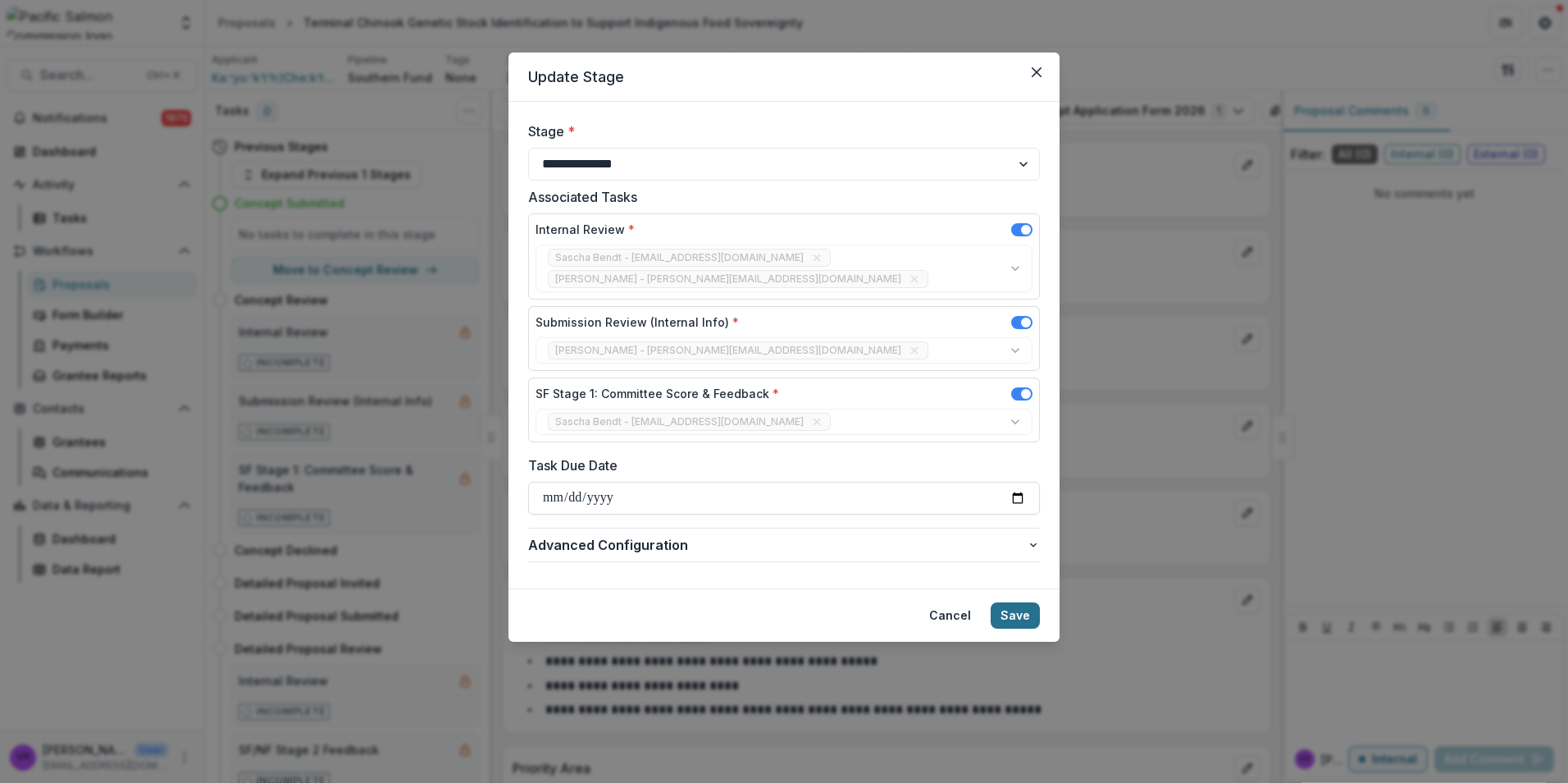
click at [1016, 602] on button "Save" at bounding box center [1015, 615] width 50 height 26
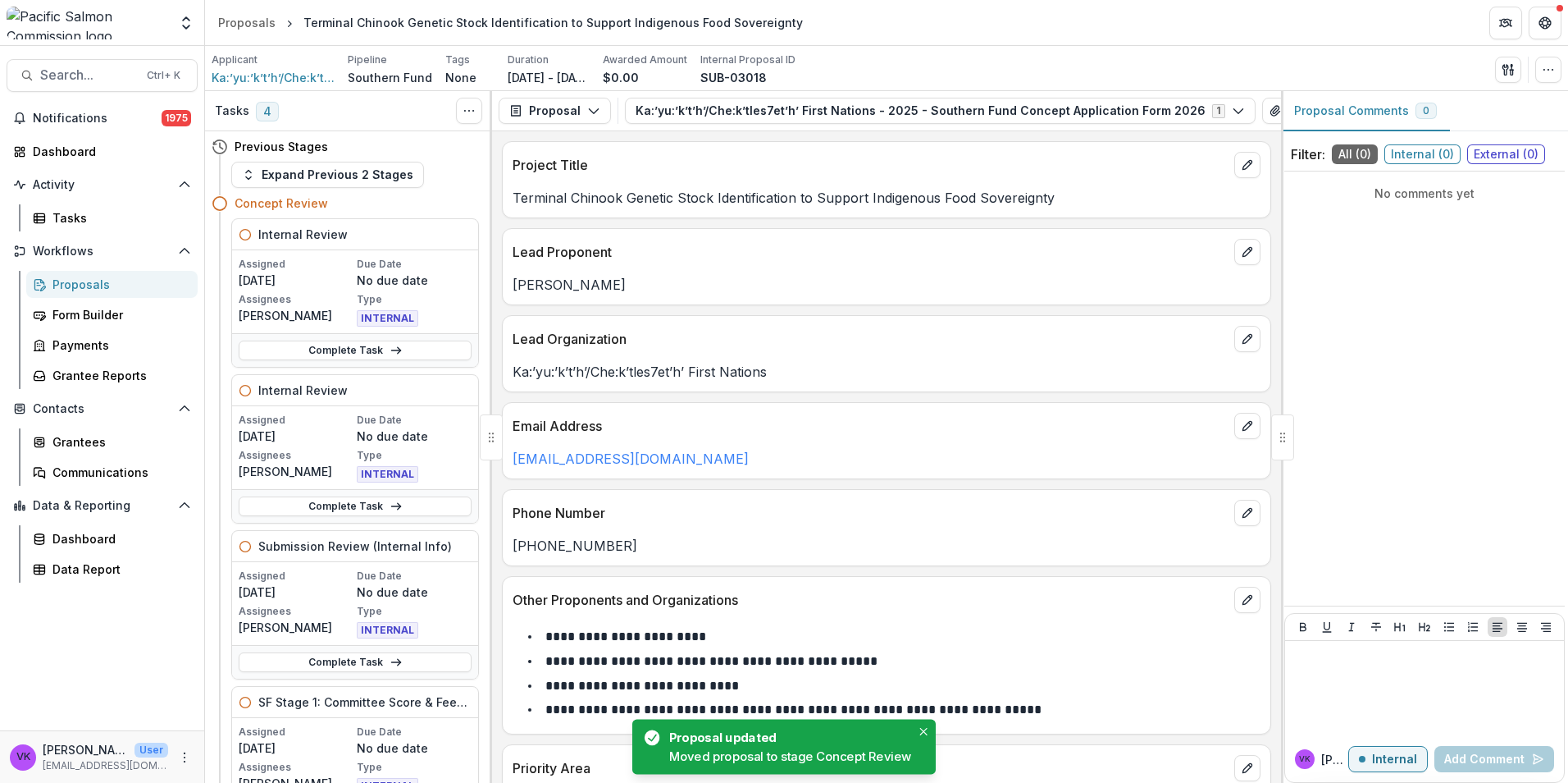
click at [81, 281] on div "Proposals" at bounding box center [118, 284] width 132 height 17
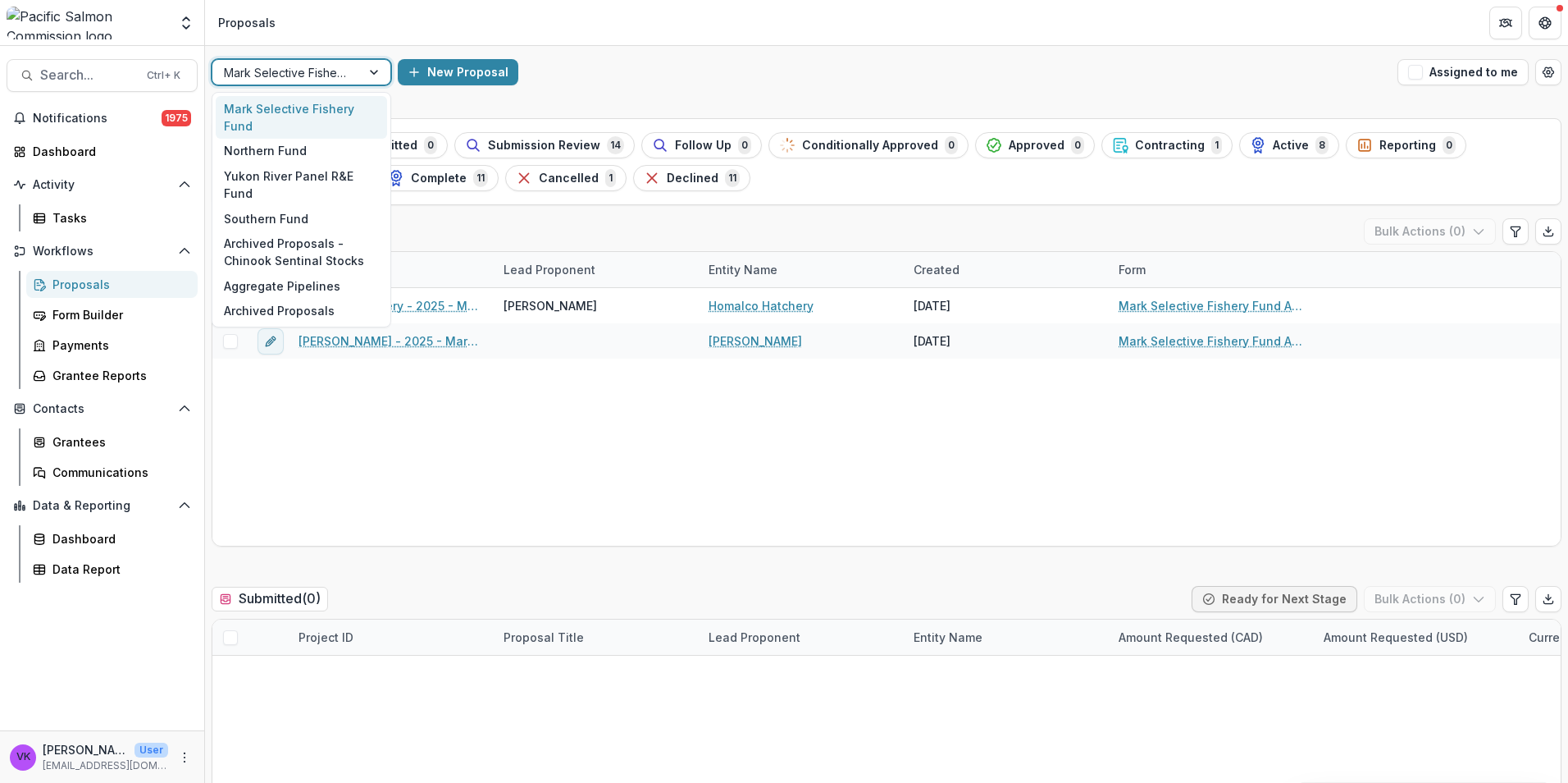
click at [367, 68] on div at bounding box center [376, 72] width 30 height 24
click at [271, 206] on div "Southern Fund" at bounding box center [301, 218] width 171 height 25
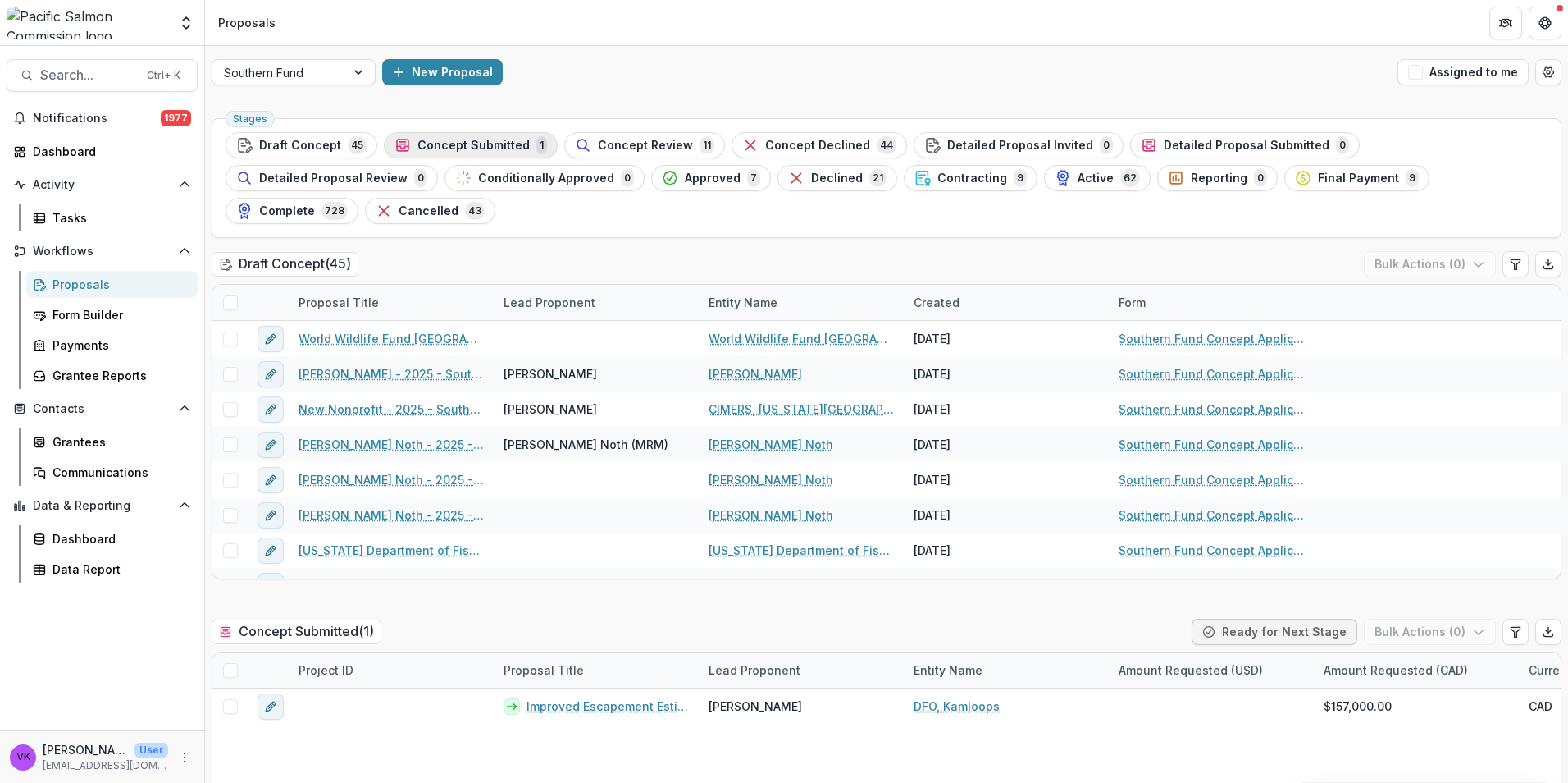
click at [453, 144] on span "Concept Submitted" at bounding box center [473, 145] width 112 height 14
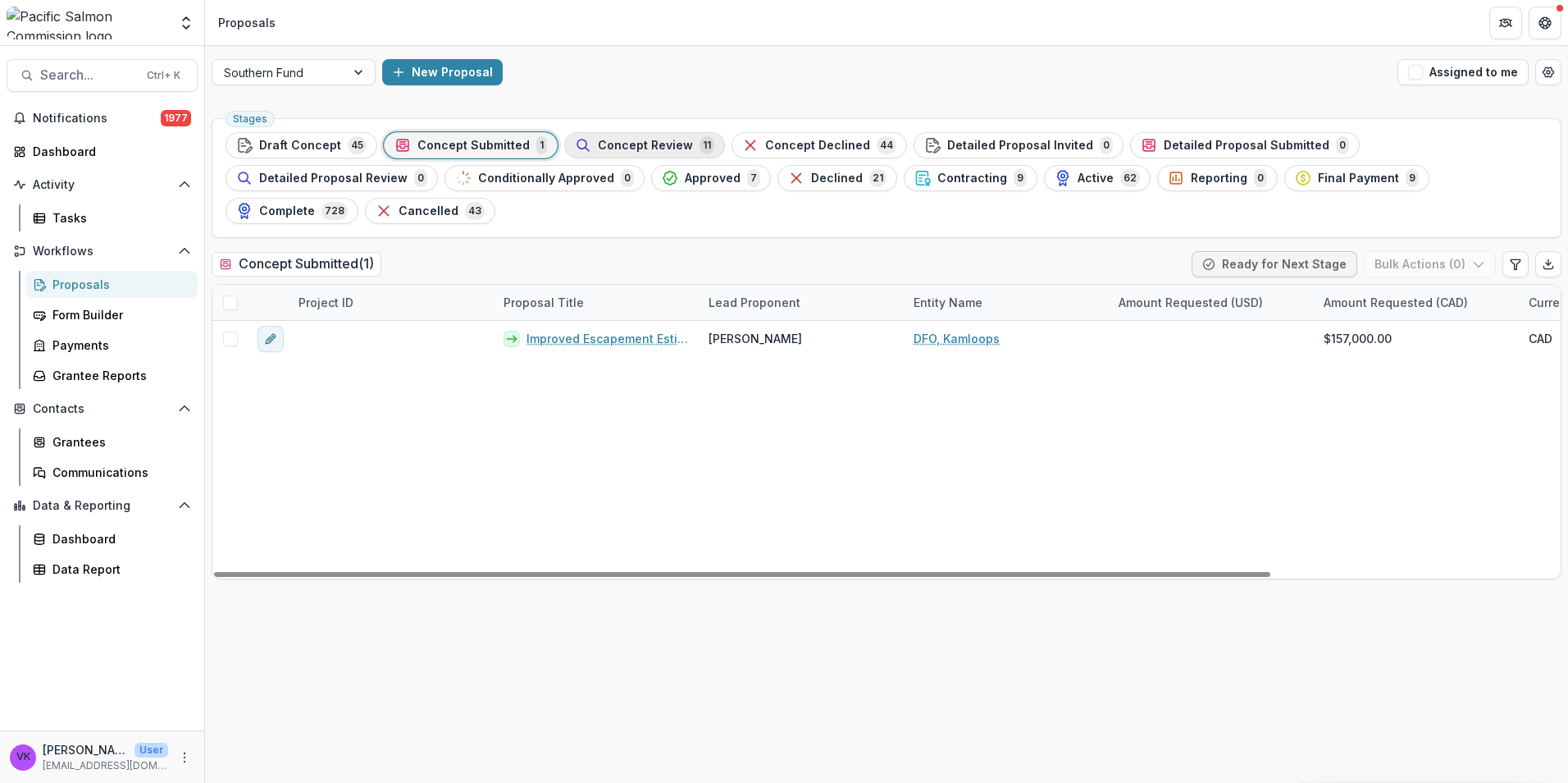
click at [617, 144] on span "Concept Review" at bounding box center [644, 145] width 95 height 14
